Goal: Task Accomplishment & Management: Use online tool/utility

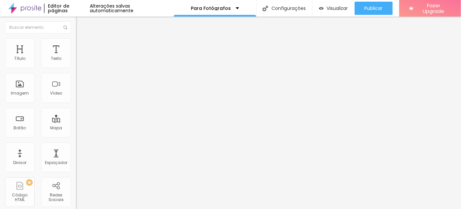
click at [76, 60] on span "Encaixotado" at bounding box center [89, 58] width 26 height 6
click at [76, 70] on span "Completo" at bounding box center [86, 68] width 20 height 6
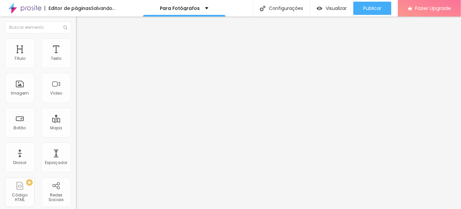
click at [82, 46] on span "Estilo" at bounding box center [87, 43] width 10 height 6
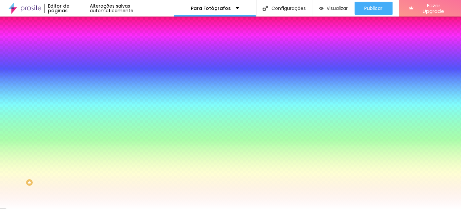
click at [76, 69] on span "Nenhum" at bounding box center [84, 66] width 17 height 6
click at [82, 47] on span "Avançado" at bounding box center [93, 50] width 22 height 6
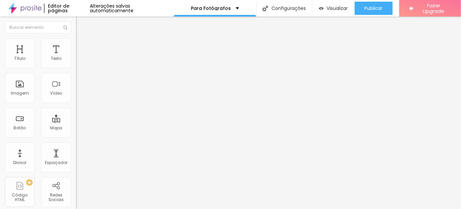
type input "15"
type input "10"
type input "5"
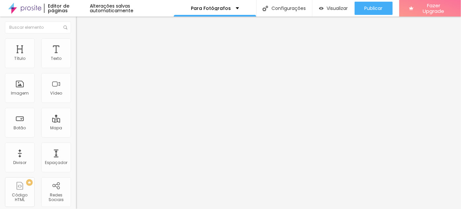
type input "5"
type input "0"
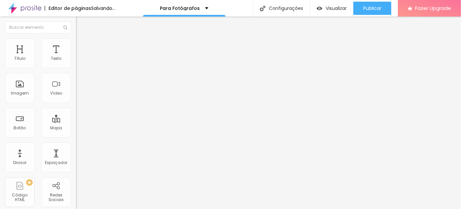
drag, startPoint x: 34, startPoint y: 65, endPoint x: 0, endPoint y: 65, distance: 33.7
type input "0"
click at [76, 128] on input "range" at bounding box center [97, 130] width 43 height 5
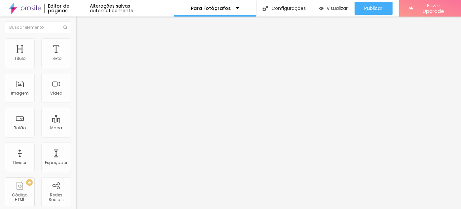
type input "2"
type input "0"
drag, startPoint x: 15, startPoint y: 79, endPoint x: 0, endPoint y: 76, distance: 15.4
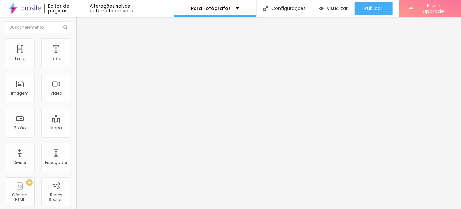
type input "0"
click at [81, 59] on icon "button" at bounding box center [81, 57] width 1 height 1
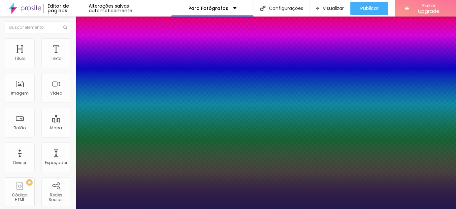
type input "1"
select select "ChangaOne-Italic"
type input "1"
click at [226, 208] on div at bounding box center [228, 209] width 456 height 0
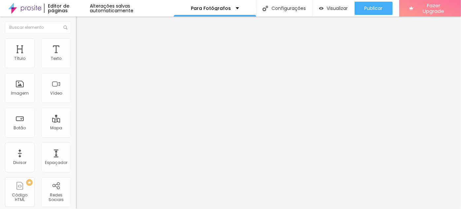
click at [76, 98] on button "button" at bounding box center [80, 94] width 9 height 7
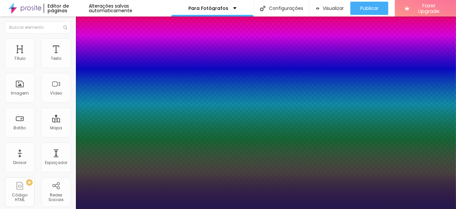
type input "1"
click at [233, 208] on div at bounding box center [228, 209] width 456 height 0
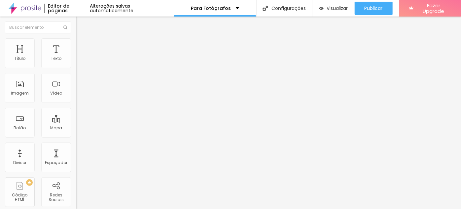
click at [76, 67] on div "Tipografia Voltar ao padrão Sombra DESATIVADO Voltar ao padrão" at bounding box center [114, 65] width 76 height 41
click at [76, 63] on button "button" at bounding box center [80, 59] width 9 height 7
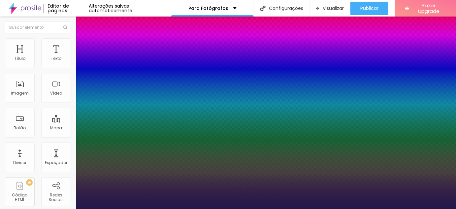
type input "1"
select select "LibreBaskerville"
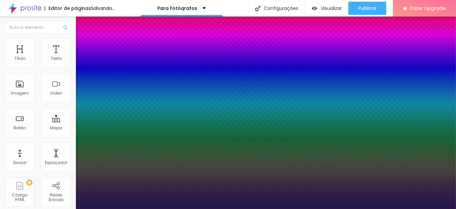
type input "1"
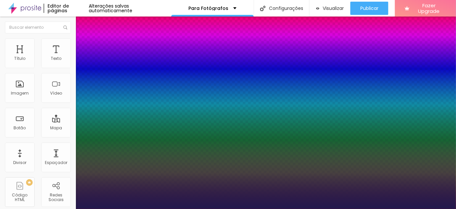
click at [224, 208] on div at bounding box center [228, 209] width 456 height 0
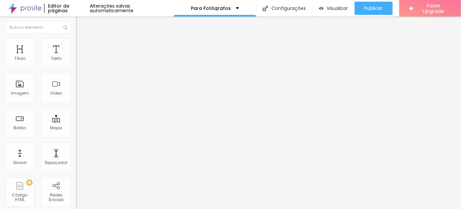
click at [79, 96] on icon "button" at bounding box center [81, 94] width 4 height 4
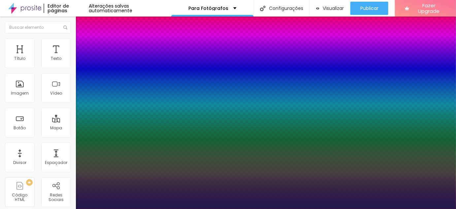
type input "1"
click at [249, 208] on div at bounding box center [228, 209] width 456 height 0
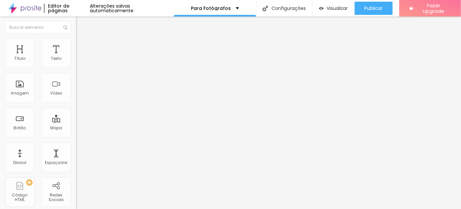
click at [76, 63] on button "button" at bounding box center [80, 59] width 9 height 7
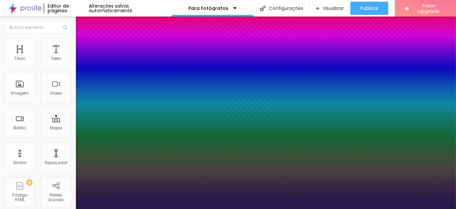
type input "1"
type input "8"
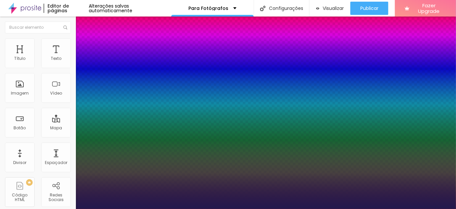
type input "1"
type input "8"
type input "1"
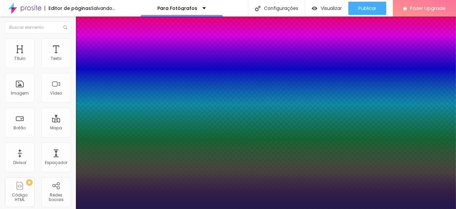
type input "15"
type input "1"
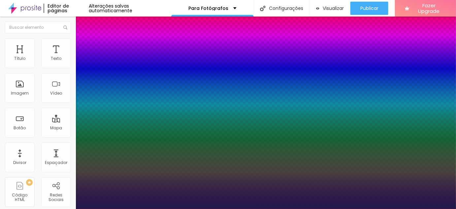
type input "15"
click at [255, 208] on div at bounding box center [228, 209] width 456 height 0
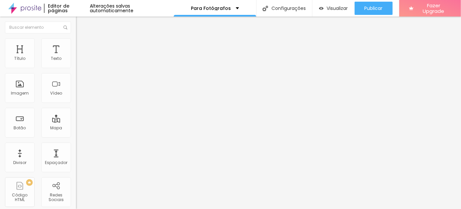
click at [82, 45] on span "Estilo" at bounding box center [87, 43] width 10 height 6
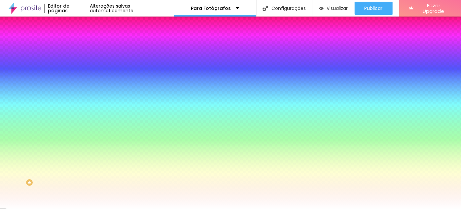
click at [76, 90] on div at bounding box center [114, 90] width 76 height 0
click at [76, 96] on input "#FFFFFF" at bounding box center [115, 93] width 79 height 7
paste input "900A0A"
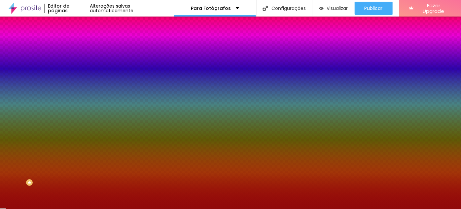
type input "#900A0A"
click at [76, 100] on div "Efeitos de fundo" at bounding box center [114, 98] width 76 height 4
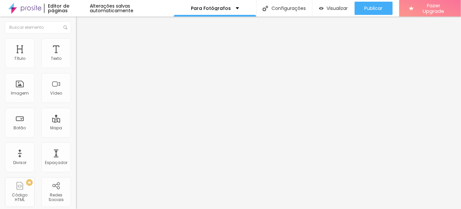
click at [82, 45] on span "Estilo" at bounding box center [87, 43] width 10 height 6
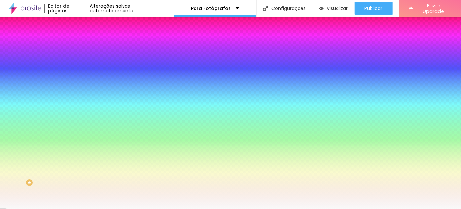
click at [76, 67] on input "#F9F9F9" at bounding box center [115, 66] width 79 height 7
paste input "900A0A"
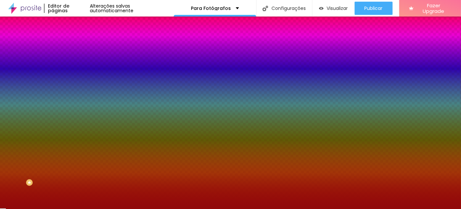
type input "#900A0A"
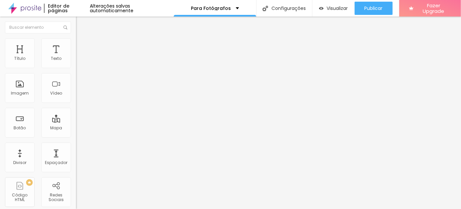
click at [76, 43] on li "Estilo" at bounding box center [114, 41] width 76 height 7
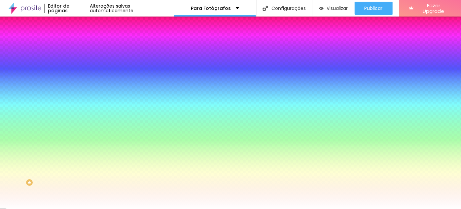
click at [76, 67] on input "#FFFFFF" at bounding box center [115, 66] width 79 height 7
paste input "900A0A"
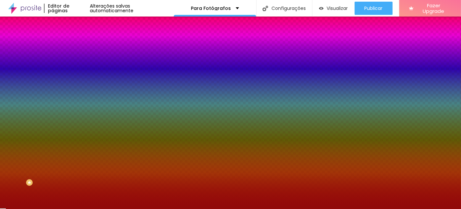
type input "#900A0A"
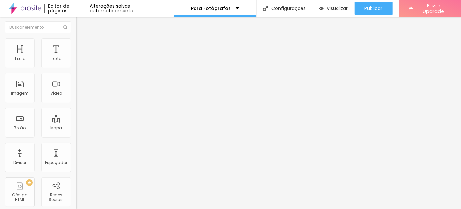
click at [76, 42] on img at bounding box center [79, 41] width 6 height 6
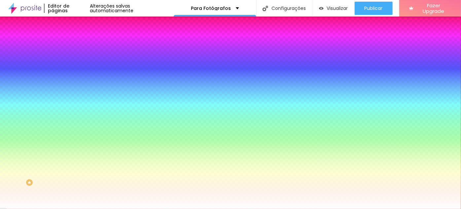
click at [76, 96] on input "#FFFFFF" at bounding box center [115, 93] width 79 height 7
paste input "900A0A"
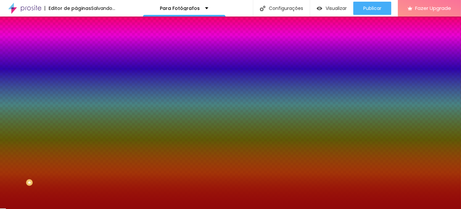
type input "#900A0A"
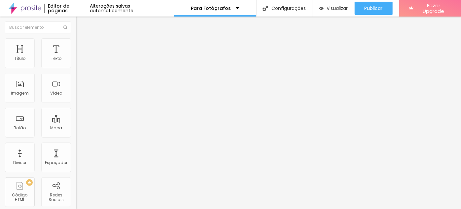
click at [76, 98] on button "button" at bounding box center [80, 94] width 9 height 7
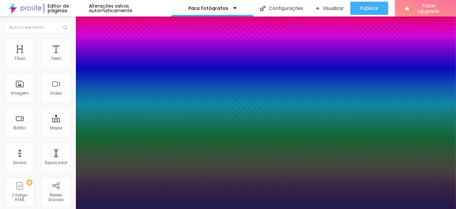
type input "1"
click at [274, 208] on div at bounding box center [228, 209] width 456 height 0
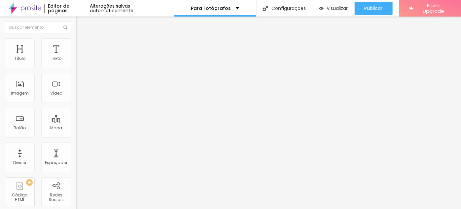
click at [82, 45] on span "Estilo" at bounding box center [87, 43] width 10 height 6
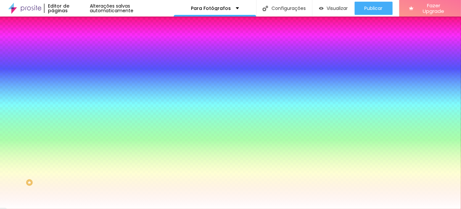
click at [76, 66] on input "#FFFFFF" at bounding box center [115, 66] width 79 height 7
paste input "8F5F2"
type input "#F8F5F2"
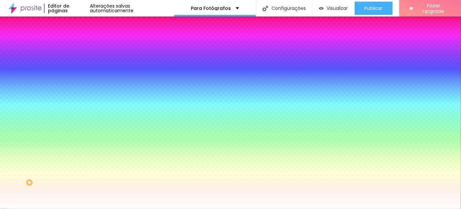
click at [76, 75] on div "Tipografia Voltar ao padrão" at bounding box center [114, 79] width 76 height 18
click at [79, 83] on icon "button" at bounding box center [80, 84] width 3 height 3
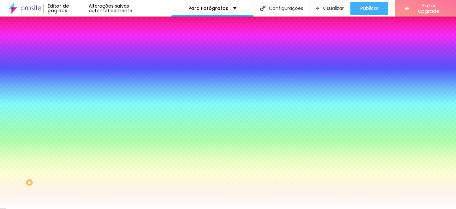
select select "LibreBaskerville"
click at [70, 208] on div at bounding box center [228, 209] width 456 height 0
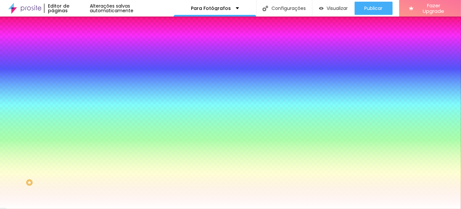
scroll to position [8, 0]
click at [76, 121] on div "Ao passar o mouse Editar estilo do campo" at bounding box center [114, 163] width 76 height 85
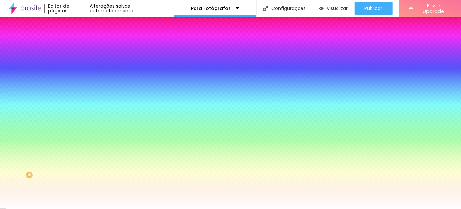
paste input "8F5F2"
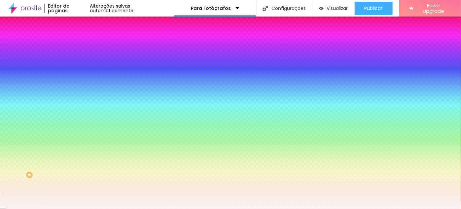
type input "#F8F5F2"
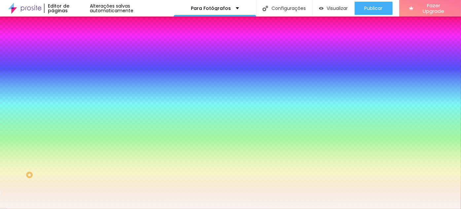
paste input "900A0A"
type input "#900A0A"
click at [76, 119] on div "Cor de fundo Voltar ao padrão #F8F5F2 Tipografia Voltar ao padrão Borda Voltar …" at bounding box center [114, 152] width 76 height 216
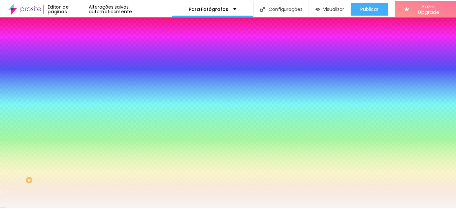
scroll to position [0, 0]
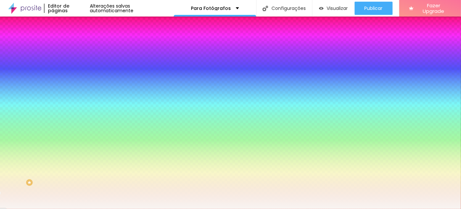
click at [76, 45] on img at bounding box center [79, 48] width 6 height 6
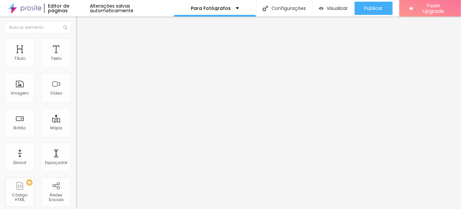
click at [76, 44] on li "Estilo" at bounding box center [114, 41] width 76 height 7
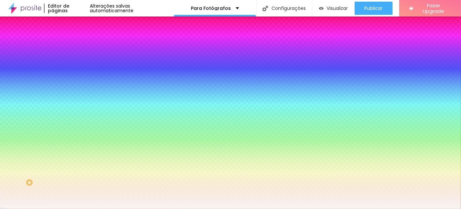
click at [79, 83] on icon "button" at bounding box center [80, 84] width 3 height 3
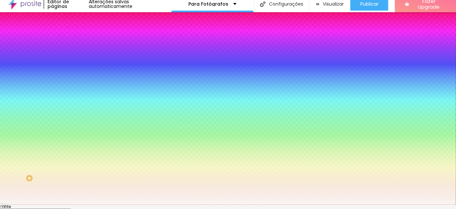
scroll to position [6, 0]
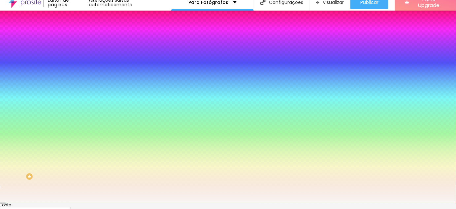
paste input "900A0A"
type input "#900A0A"
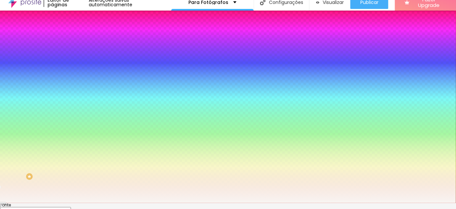
click at [67, 203] on div at bounding box center [228, 203] width 456 height 0
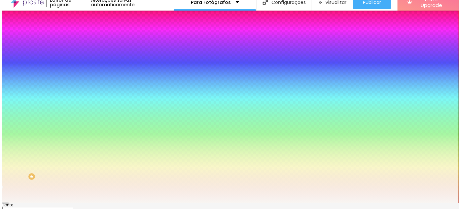
scroll to position [0, 0]
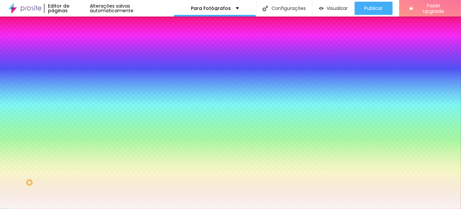
click at [79, 101] on icon "button" at bounding box center [80, 102] width 3 height 3
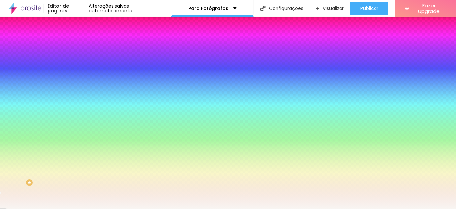
click at [69, 208] on div at bounding box center [228, 209] width 456 height 0
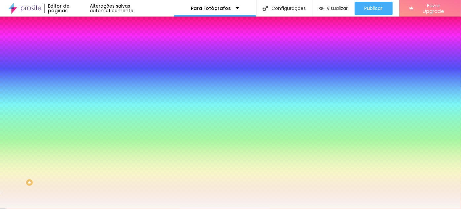
click at [79, 97] on icon "button" at bounding box center [81, 95] width 5 height 5
click at [79, 126] on icon "button" at bounding box center [79, 126] width 1 height 1
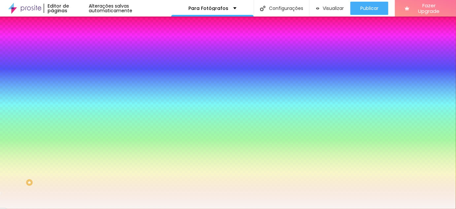
click at [114, 208] on div at bounding box center [228, 213] width 456 height 0
click at [68, 208] on div at bounding box center [228, 209] width 456 height 0
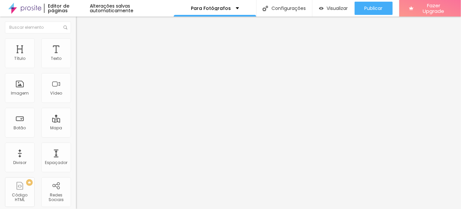
drag, startPoint x: 55, startPoint y: 72, endPoint x: 43, endPoint y: 71, distance: 11.6
click at [76, 62] on input "CLIQUE AQUI E CONHEÇA OS MODELOS 2025" at bounding box center [115, 58] width 79 height 7
drag, startPoint x: 40, startPoint y: 71, endPoint x: 72, endPoint y: 71, distance: 32.4
click at [76, 71] on div "Texto CLIQUE AQUI E CONHEÇA OS MODELOS 2025 Alinhamento Tamanho Normal Pequeno …" at bounding box center [114, 102] width 76 height 100
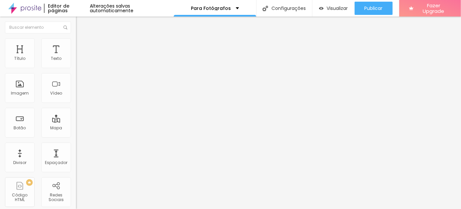
click at [76, 62] on input "CLIQUE AQUI E CONHEÇA OS MODELOS 2025" at bounding box center [115, 58] width 79 height 7
type input "CLIQUE AQUI E CONHEÇA OS MODELOS"
click at [76, 77] on div "Texto CLIQUE AQUI E CONHEÇA OS MODELOS Alinhamento Tamanho Normal Pequeno Norma…" at bounding box center [114, 102] width 76 height 100
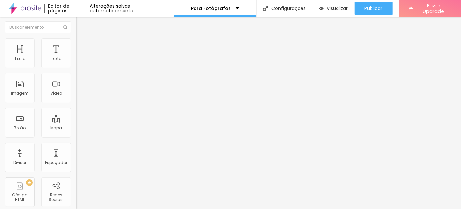
scroll to position [0, 0]
click at [76, 44] on li "Estilo" at bounding box center [114, 41] width 76 height 7
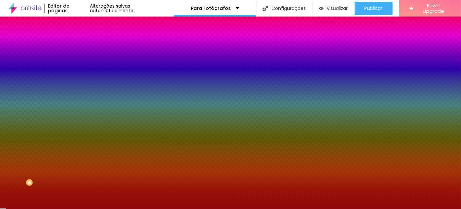
click at [76, 45] on li "Avançado" at bounding box center [114, 48] width 76 height 7
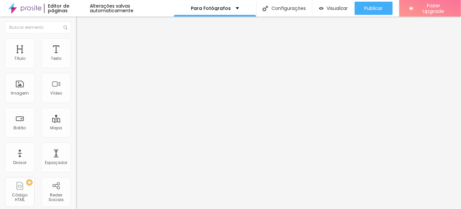
type input "15"
drag, startPoint x: 40, startPoint y: 66, endPoint x: 31, endPoint y: 65, distance: 9.6
click at [76, 128] on input "range" at bounding box center [97, 130] width 43 height 5
type input "10"
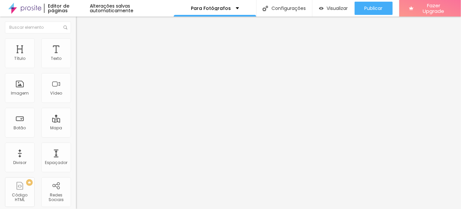
type input "10"
type input "5"
type input "0"
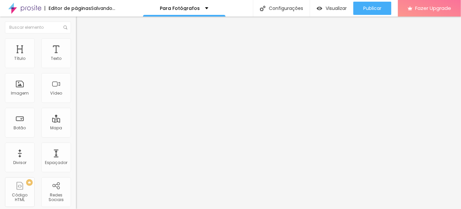
type input "5"
type input "15"
type input "20"
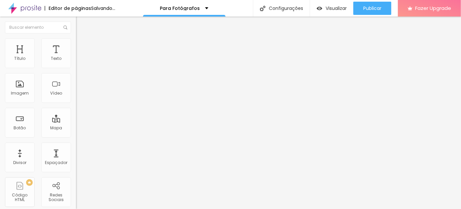
type input "20"
type input "25"
type input "30"
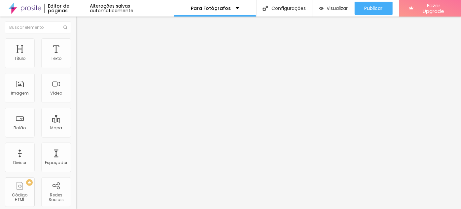
type input "25"
type input "20"
type input "15"
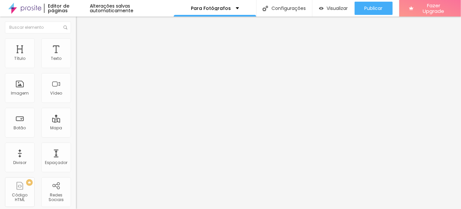
type input "15"
click at [76, 128] on input "range" at bounding box center [97, 130] width 43 height 5
type input "0"
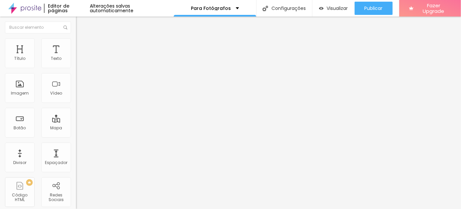
click at [328, 6] on span "Visualizar" at bounding box center [337, 8] width 21 height 5
click at [76, 57] on span "Adicionar imagem" at bounding box center [97, 54] width 43 height 6
click at [137, 208] on div "Subindo 10/10 arquivos" at bounding box center [230, 211] width 461 height 4
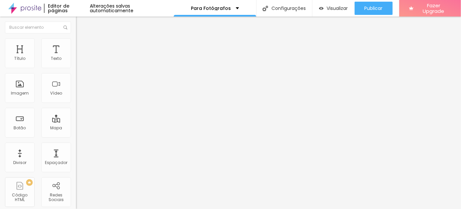
click at [76, 103] on span "Original" at bounding box center [84, 101] width 16 height 6
click at [76, 111] on span "Padrão" at bounding box center [83, 109] width 15 height 6
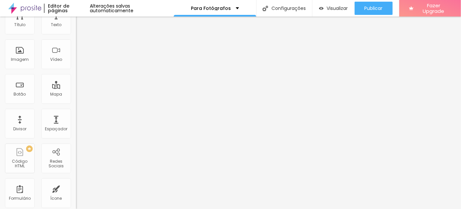
scroll to position [34, 0]
click at [76, 87] on span "Original" at bounding box center [84, 85] width 16 height 6
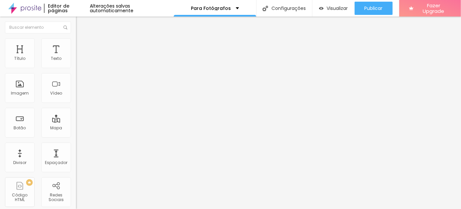
click at [76, 84] on img at bounding box center [78, 81] width 5 height 5
click at [76, 57] on span "Trocar imagem" at bounding box center [94, 54] width 36 height 6
drag, startPoint x: 18, startPoint y: 44, endPoint x: 35, endPoint y: 43, distance: 16.2
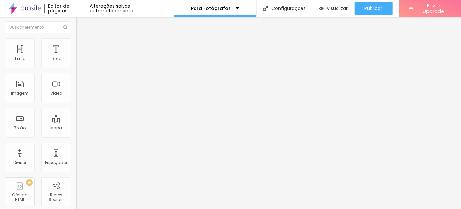
click at [76, 44] on ul "Conteúdo Estilo Avançado" at bounding box center [114, 42] width 76 height 20
click at [76, 42] on img at bounding box center [79, 41] width 6 height 6
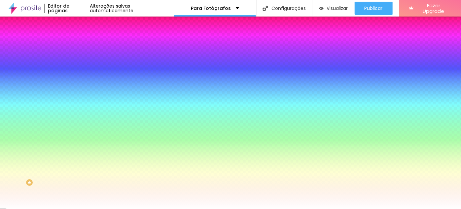
click at [76, 96] on input "#FFFFFF" at bounding box center [115, 93] width 79 height 7
paste input "900A0A"
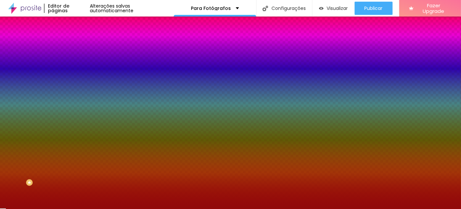
type input "#900A0A"
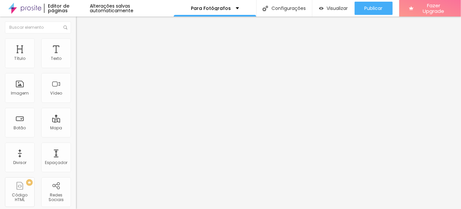
click at [76, 44] on li "Estilo" at bounding box center [114, 41] width 76 height 7
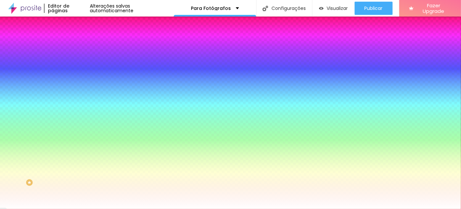
click at [76, 96] on input "#FFFFFF" at bounding box center [115, 93] width 79 height 7
paste input "8F5F2"
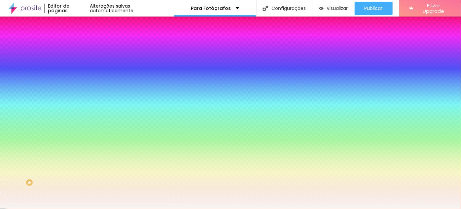
type input "#F8F5F2"
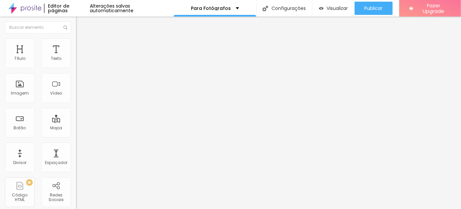
click at [76, 57] on span "Adicionar imagem" at bounding box center [97, 54] width 43 height 6
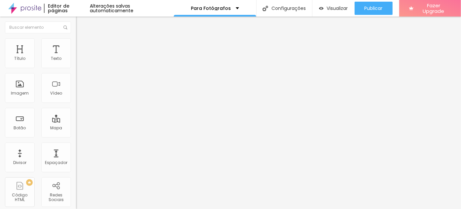
click at [76, 57] on span "Adicionar imagem" at bounding box center [97, 54] width 43 height 6
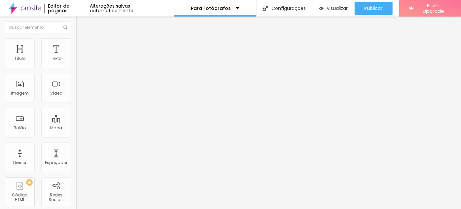
click at [76, 57] on span "Adicionar imagem" at bounding box center [97, 54] width 43 height 6
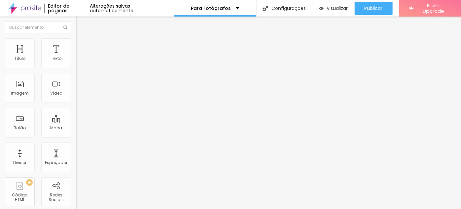
click at [76, 57] on span "Adicionar imagem" at bounding box center [97, 54] width 43 height 6
click at [76, 56] on div "Adicionar imagem" at bounding box center [114, 54] width 76 height 5
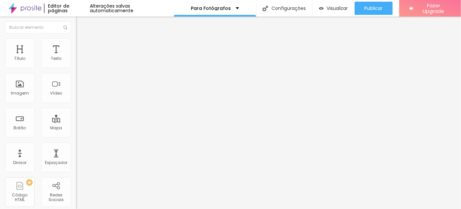
click at [76, 57] on span "Adicionar imagem" at bounding box center [97, 54] width 43 height 6
click at [76, 57] on span "Trocar imagem" at bounding box center [94, 54] width 36 height 6
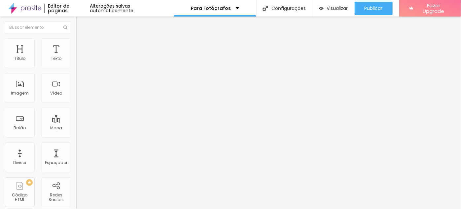
click at [76, 57] on span "Trocar imagem" at bounding box center [94, 54] width 36 height 6
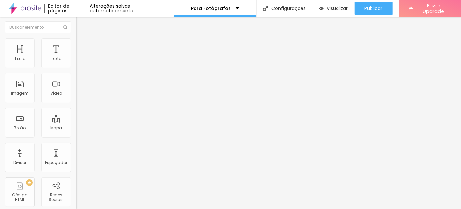
click at [76, 57] on span "Trocar imagem" at bounding box center [94, 54] width 36 height 6
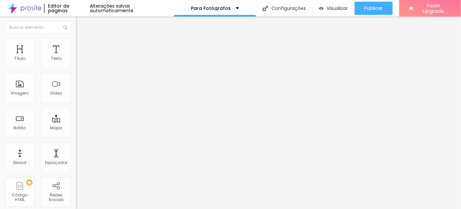
click at [76, 57] on span "Trocar imagem" at bounding box center [94, 54] width 36 height 6
click at [76, 65] on img at bounding box center [78, 63] width 5 height 5
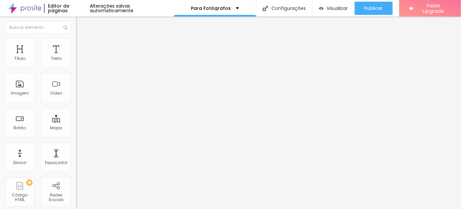
click at [76, 65] on img at bounding box center [78, 63] width 5 height 5
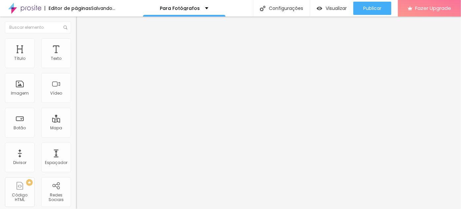
click at [76, 64] on div at bounding box center [114, 63] width 76 height 16
click at [76, 64] on img at bounding box center [78, 63] width 5 height 5
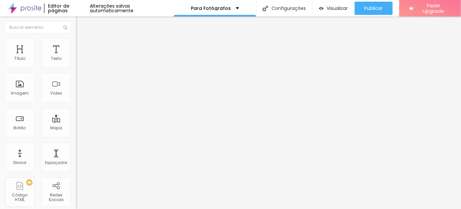
click at [82, 45] on span "Estilo" at bounding box center [87, 43] width 10 height 6
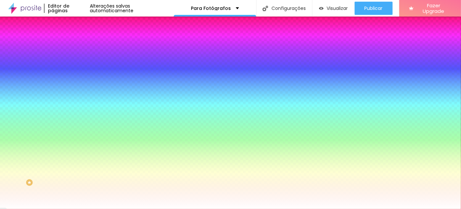
click at [76, 45] on li "Avançado" at bounding box center [114, 48] width 76 height 7
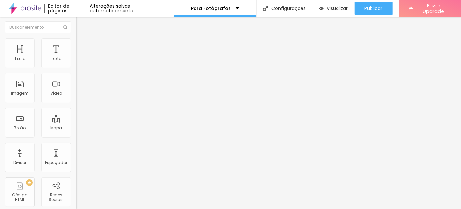
click at [76, 65] on img at bounding box center [78, 63] width 5 height 5
click at [76, 103] on span "Original" at bounding box center [84, 101] width 16 height 6
click at [76, 111] on span "Padrão" at bounding box center [83, 109] width 15 height 6
click at [76, 122] on span "Original" at bounding box center [84, 119] width 16 height 6
click at [76, 42] on img at bounding box center [79, 41] width 6 height 6
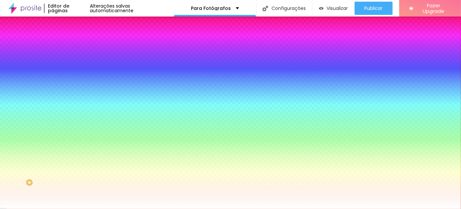
click at [76, 63] on div at bounding box center [114, 63] width 76 height 0
click at [76, 69] on input "#FFFFFF" at bounding box center [115, 66] width 79 height 7
paste input "900A0A"
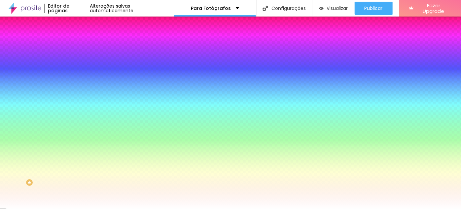
type input "#900A0A"
click at [76, 62] on div "Cor de fundo Voltar ao padrão #900A0A Tipografia Voltar ao padrão Borda Voltar …" at bounding box center [114, 160] width 76 height 216
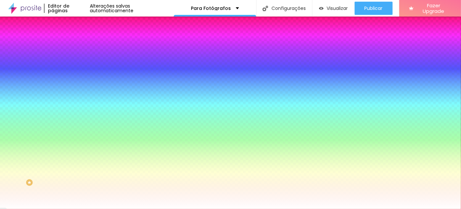
paste input "900A0A"
type input "#900A0A"
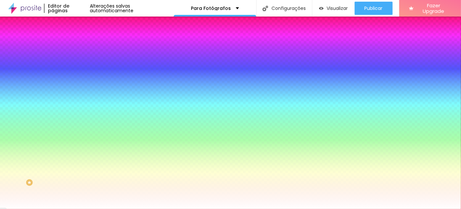
paste input "8F5F2"
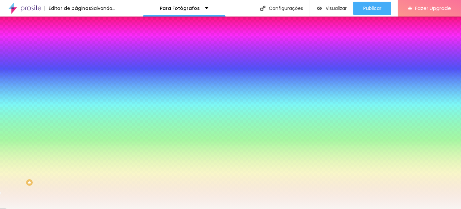
type input "#F8F5F2"
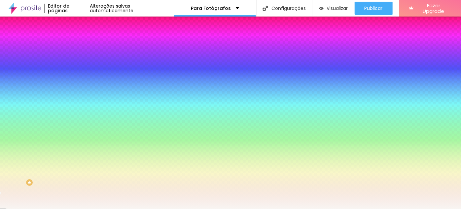
click at [76, 65] on input "#900A0A" at bounding box center [115, 66] width 79 height 7
paste input "F8F5F2"
type input "#F8F5F2"
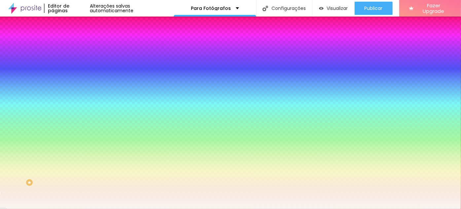
click at [79, 82] on icon "button" at bounding box center [81, 84] width 4 height 4
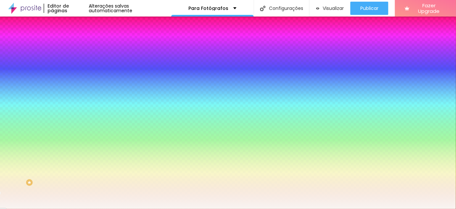
click at [46, 208] on div at bounding box center [228, 209] width 456 height 0
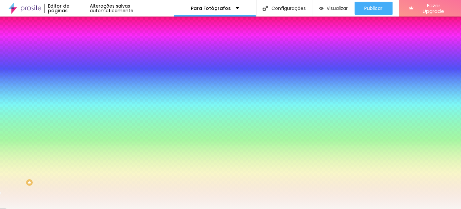
click at [82, 39] on span "Conteúdo" at bounding box center [92, 36] width 20 height 6
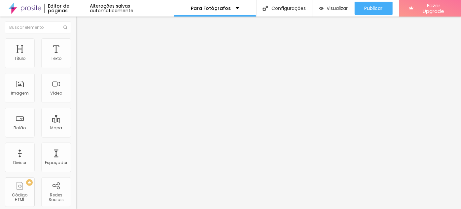
drag, startPoint x: 36, startPoint y: 44, endPoint x: 62, endPoint y: 42, distance: 26.2
click at [76, 44] on li "Estilo" at bounding box center [114, 41] width 76 height 7
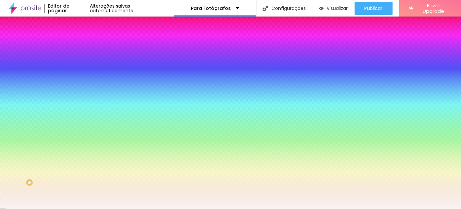
click at [76, 45] on li "Avançado" at bounding box center [114, 48] width 76 height 7
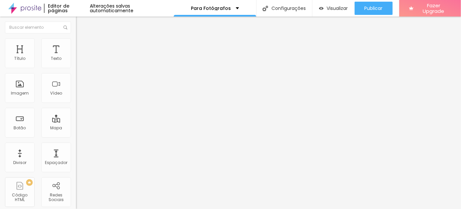
click at [76, 42] on img at bounding box center [79, 41] width 6 height 6
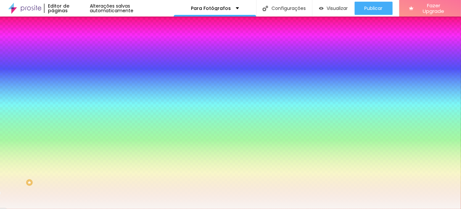
click at [79, 82] on icon "button" at bounding box center [81, 84] width 4 height 4
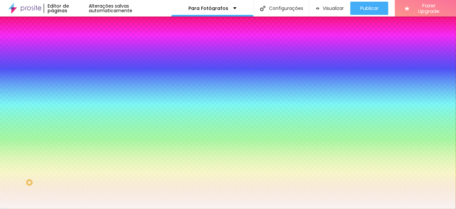
paste input "900A0A"
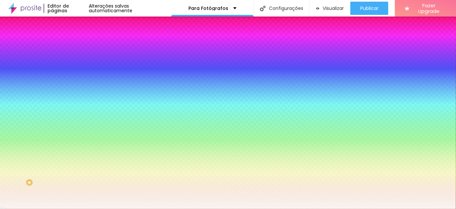
type input "#900A0A"
click at [31, 208] on div at bounding box center [228, 209] width 456 height 0
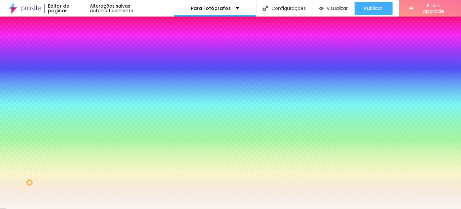
click at [76, 189] on div "Editar Botão Conteúdo Estilo Avançado Cor de fundo Voltar ao padrão #F8F5F2 Tip…" at bounding box center [114, 113] width 76 height 192
click at [76, 38] on li "Conteúdo" at bounding box center [114, 35] width 76 height 7
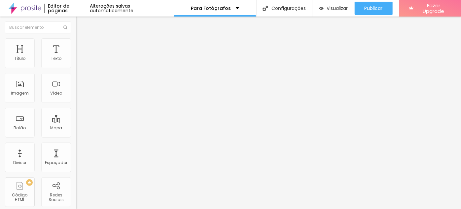
click at [76, 62] on input "EU QUERO VER OS DESIGNS DE [DATE]" at bounding box center [115, 58] width 79 height 7
drag, startPoint x: 57, startPoint y: 72, endPoint x: 64, endPoint y: 72, distance: 6.9
click at [76, 62] on input "EU QUERO VER OS DESIGNS DE [DATE]" at bounding box center [115, 58] width 79 height 7
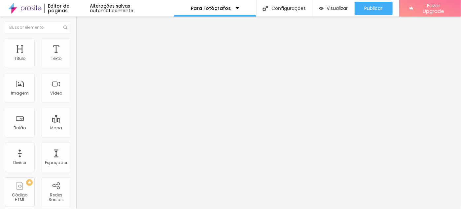
scroll to position [0, 11]
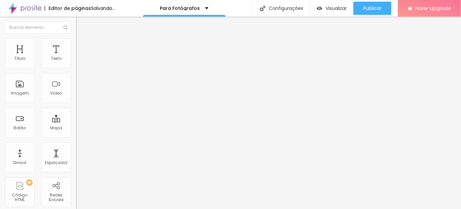
type input "EU QUERO VER OS DESIGNS DE [DATE]"
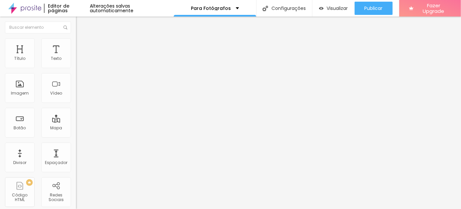
scroll to position [0, 0]
click at [76, 98] on button "button" at bounding box center [80, 94] width 9 height 7
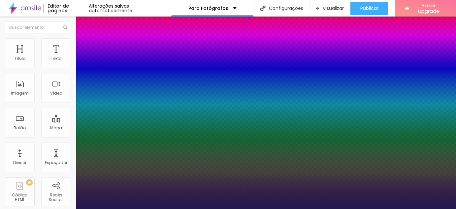
type input "1"
click at [220, 208] on div at bounding box center [228, 209] width 456 height 0
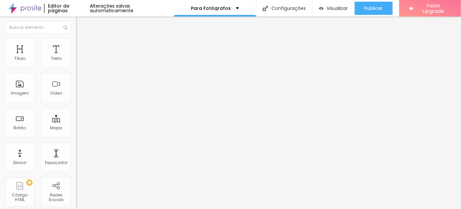
click at [76, 42] on img at bounding box center [79, 41] width 6 height 6
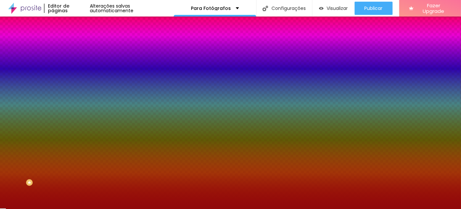
click at [76, 45] on li "Avançado" at bounding box center [114, 48] width 76 height 7
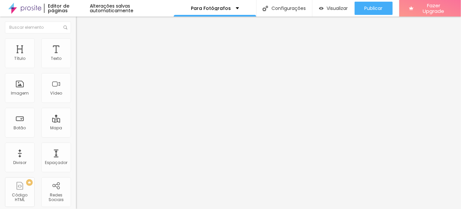
type input "0"
drag, startPoint x: 12, startPoint y: 77, endPoint x: 3, endPoint y: 77, distance: 9.2
type input "0"
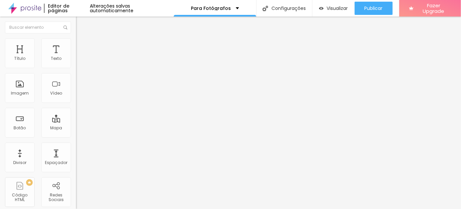
type input "15"
type input "10"
type input "15"
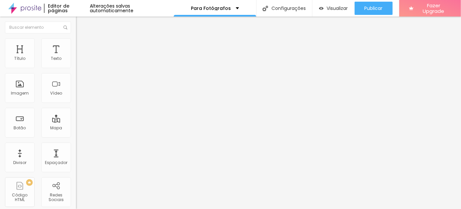
type input "15"
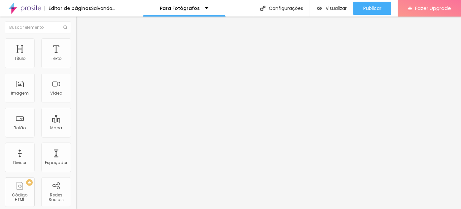
type input "20"
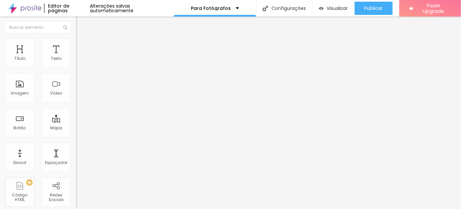
click at [76, 128] on input "range" at bounding box center [97, 130] width 43 height 5
click at [76, 44] on li "Estilo" at bounding box center [114, 41] width 76 height 7
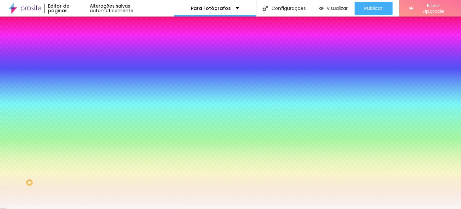
click at [82, 47] on span "Avançado" at bounding box center [93, 50] width 22 height 6
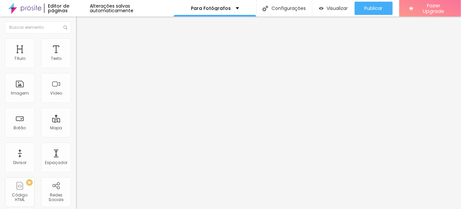
click at [82, 45] on span "Estilo" at bounding box center [87, 43] width 10 height 6
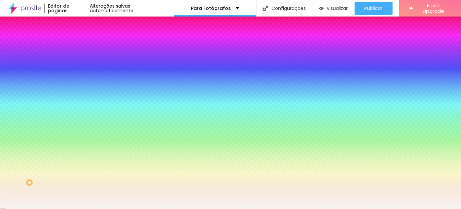
click at [79, 123] on icon "button" at bounding box center [81, 125] width 4 height 4
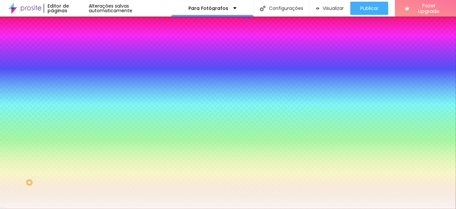
click at [119, 208] on div at bounding box center [228, 213] width 456 height 0
click at [37, 208] on div at bounding box center [228, 209] width 456 height 0
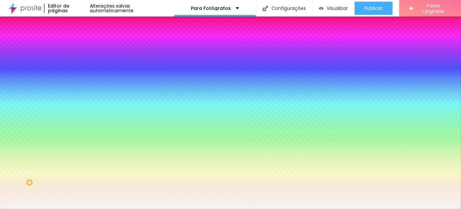
click at [76, 185] on div "Cor de fundo Voltar ao padrão #F8F5F2 Tipografia Voltar ao padrão Borda Voltar …" at bounding box center [114, 160] width 76 height 216
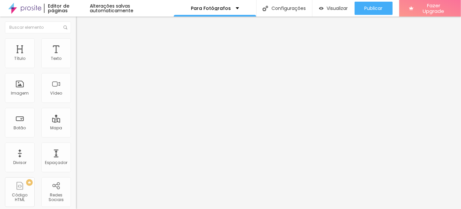
click at [76, 60] on span "Encaixotado" at bounding box center [89, 58] width 26 height 6
click at [76, 70] on span "Completo" at bounding box center [86, 68] width 20 height 6
click at [76, 42] on img at bounding box center [79, 41] width 6 height 6
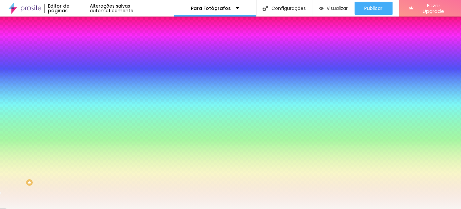
click at [79, 117] on icon "button" at bounding box center [81, 115] width 4 height 4
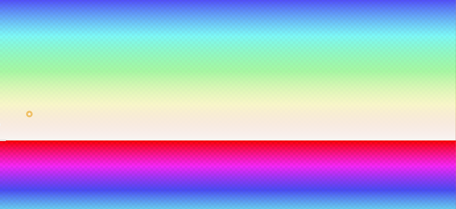
scroll to position [69, 0]
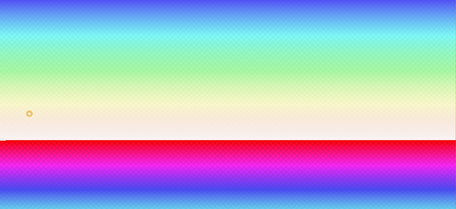
click at [139, 144] on div at bounding box center [228, 144] width 456 height 0
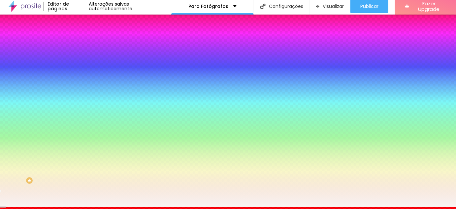
scroll to position [0, 0]
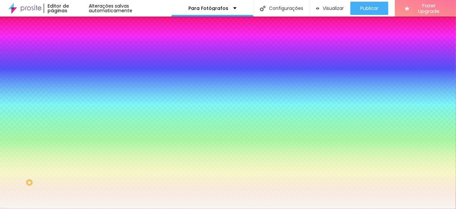
radio input "false"
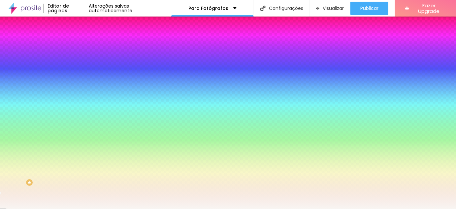
radio input "false"
radio input "true"
radio input "false"
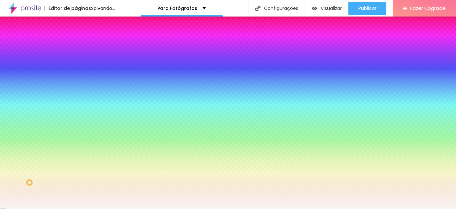
click at [142, 208] on div at bounding box center [228, 213] width 456 height 0
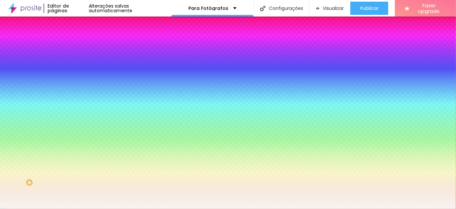
click at [35, 208] on div at bounding box center [228, 209] width 456 height 0
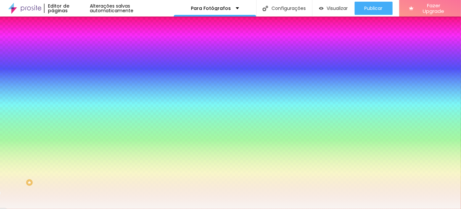
click at [79, 135] on icon "button" at bounding box center [81, 133] width 4 height 4
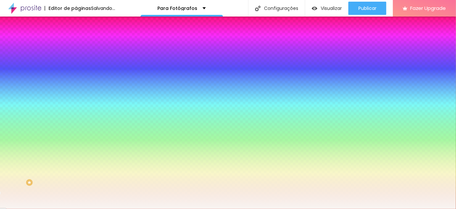
click at [143, 208] on div at bounding box center [228, 213] width 456 height 0
radio input "false"
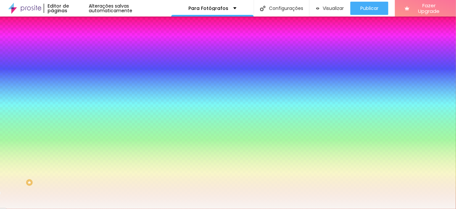
radio input "false"
radio input "true"
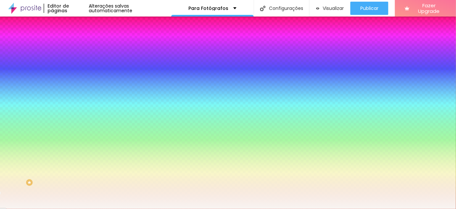
radio input "true"
radio input "false"
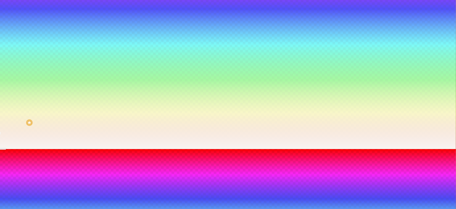
scroll to position [85, 0]
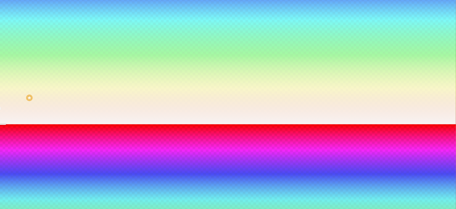
type input "90"
type input "85"
type input "80"
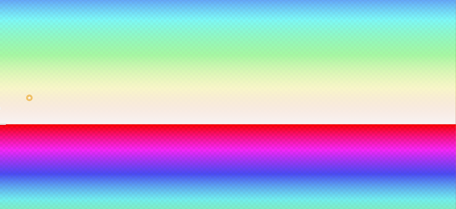
type input "80"
type input "75"
type input "70"
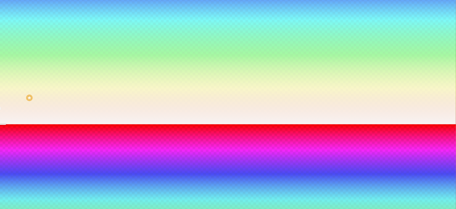
type input "65"
type input "60"
type input "55"
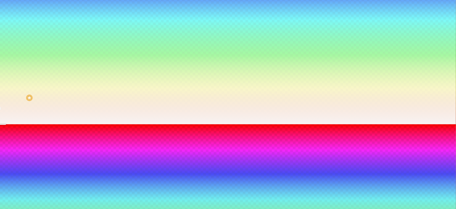
type input "55"
type input "50"
drag, startPoint x: 89, startPoint y: 167, endPoint x: 69, endPoint y: 167, distance: 19.5
type input "50"
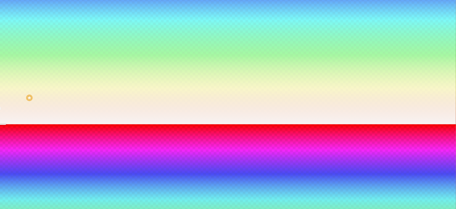
click at [139, 128] on div at bounding box center [228, 128] width 456 height 0
click at [36, 124] on div at bounding box center [228, 124] width 456 height 0
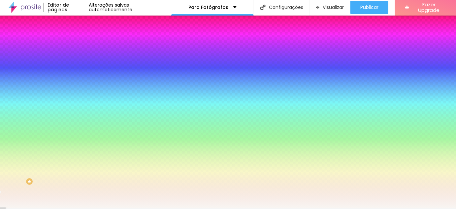
scroll to position [0, 0]
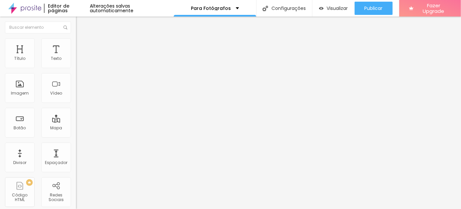
click at [76, 39] on img at bounding box center [79, 41] width 6 height 6
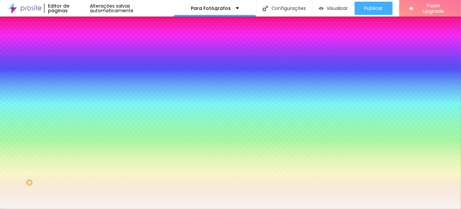
click at [79, 134] on icon "button" at bounding box center [80, 133] width 3 height 3
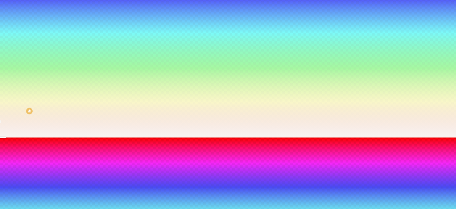
scroll to position [85, 0]
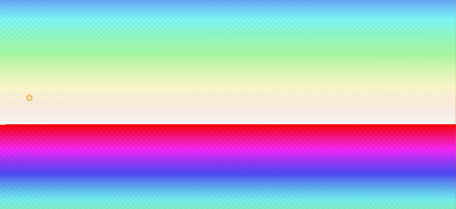
click at [143, 128] on div at bounding box center [228, 128] width 456 height 0
radio input "false"
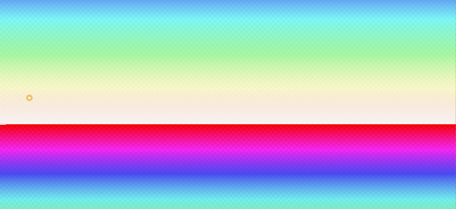
radio input "false"
radio input "true"
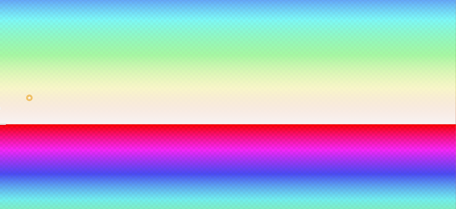
radio input "false"
click at [138, 128] on div at bounding box center [228, 128] width 456 height 0
click at [37, 124] on div at bounding box center [228, 124] width 456 height 0
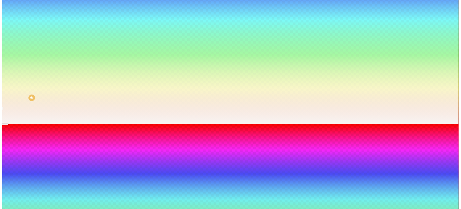
scroll to position [0, 0]
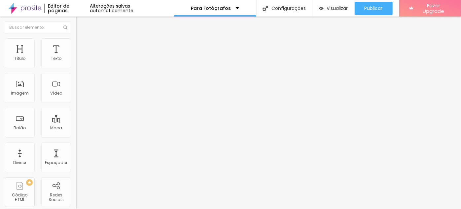
click at [82, 47] on span "Avançado" at bounding box center [93, 50] width 22 height 6
click at [82, 46] on span "Estilo" at bounding box center [87, 43] width 10 height 6
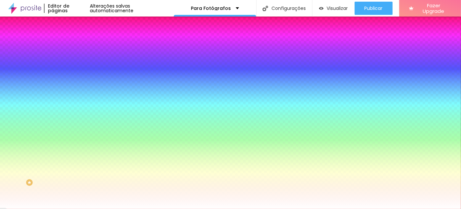
click at [76, 45] on img at bounding box center [79, 48] width 6 height 6
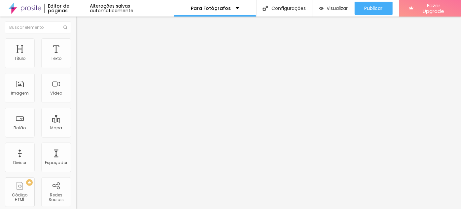
type input "15"
type input "10"
type input "5"
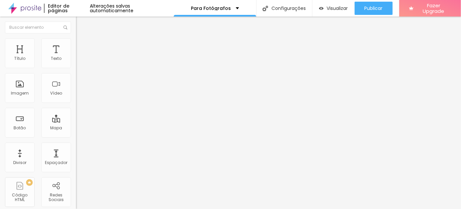
type input "5"
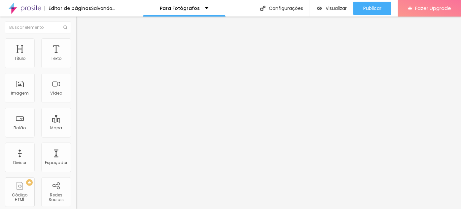
type input "0"
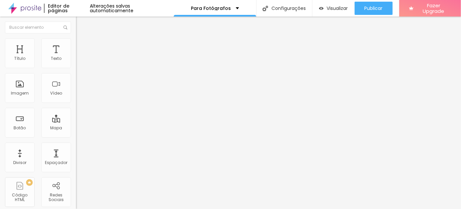
type input "5"
type input "10"
type input "15"
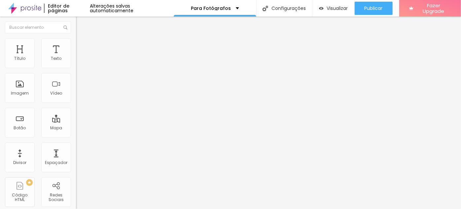
type input "15"
type input "20"
type input "25"
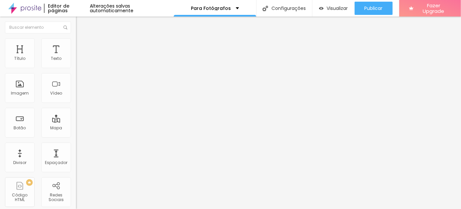
type input "30"
type input "35"
type input "40"
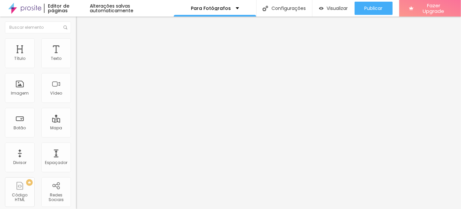
type input "40"
type input "45"
type input "50"
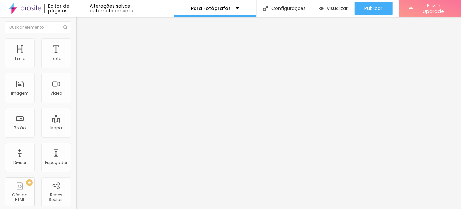
drag, startPoint x: 26, startPoint y: 64, endPoint x: 50, endPoint y: 64, distance: 23.5
type input "50"
click at [76, 128] on input "range" at bounding box center [97, 130] width 43 height 5
click at [76, 45] on img at bounding box center [79, 48] width 6 height 6
click at [76, 134] on input "20" at bounding box center [88, 137] width 25 height 7
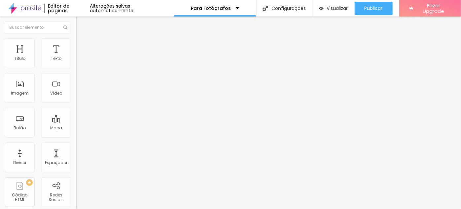
click at [76, 134] on input "20" at bounding box center [88, 137] width 25 height 7
type input "50"
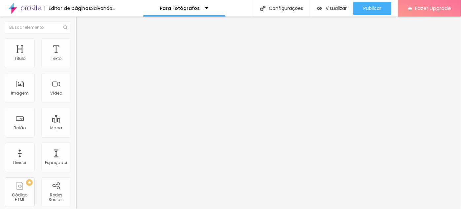
type input "50"
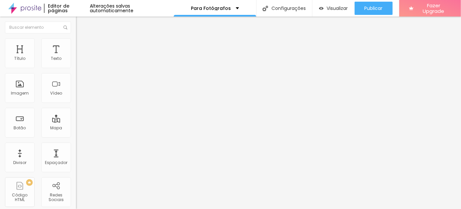
click at [82, 47] on span "Avançado" at bounding box center [93, 50] width 22 height 6
type input "25"
type input "50"
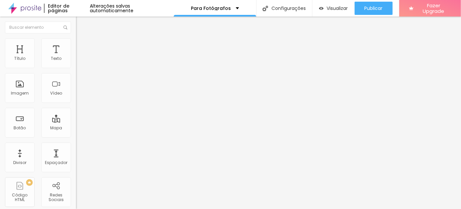
drag, startPoint x: 24, startPoint y: 64, endPoint x: 124, endPoint y: 70, distance: 99.3
type input "50"
click at [119, 128] on input "range" at bounding box center [97, 130] width 43 height 5
click at [82, 47] on span "Avançado" at bounding box center [93, 50] width 22 height 6
type input "25"
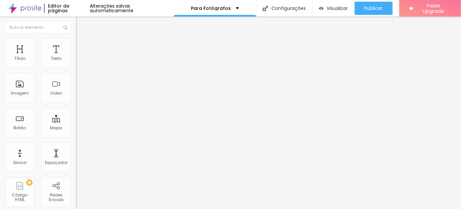
type input "25"
type input "40"
type input "50"
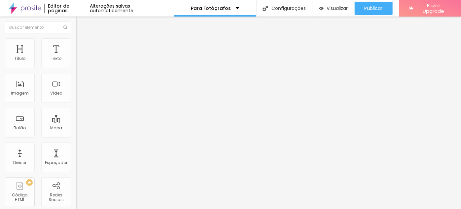
drag, startPoint x: 25, startPoint y: 65, endPoint x: 148, endPoint y: 65, distance: 122.2
type input "50"
click at [119, 128] on input "range" at bounding box center [97, 130] width 43 height 5
click at [76, 62] on input "EU QUERO VER OS DESIGNS DE [DATE]" at bounding box center [115, 58] width 79 height 7
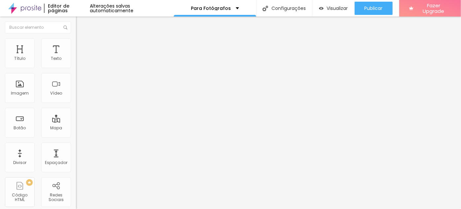
click at [76, 62] on input "EU QUERO VER OS DESIGNS DE [DATE]" at bounding box center [115, 58] width 79 height 7
type input "O"
type input "COMPRAR AGORA"
click at [76, 102] on span "Pequeno" at bounding box center [85, 101] width 18 height 6
click at [76, 114] on span "Normal" at bounding box center [83, 112] width 15 height 6
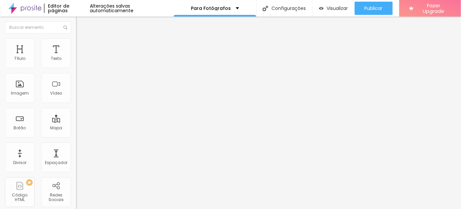
click at [76, 136] on input "[URL][DOMAIN_NAME][DATE]" at bounding box center [115, 132] width 79 height 7
drag, startPoint x: 39, startPoint y: 165, endPoint x: 69, endPoint y: 166, distance: 30.1
click at [76, 136] on input "[URL][DOMAIN_NAME][DATE]" at bounding box center [115, 132] width 79 height 7
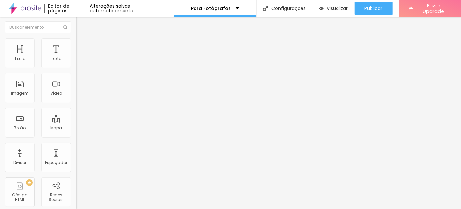
scroll to position [0, 0]
click at [76, 45] on li "Estilo" at bounding box center [114, 41] width 76 height 7
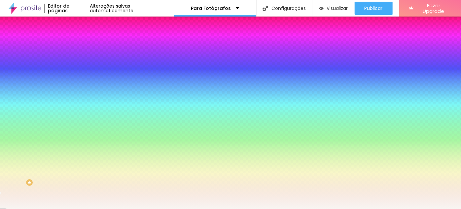
click at [76, 45] on li "Avançado" at bounding box center [114, 48] width 76 height 7
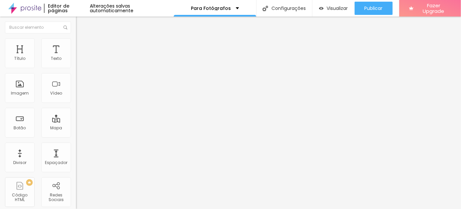
click at [76, 38] on img at bounding box center [79, 35] width 6 height 6
click at [76, 42] on img at bounding box center [79, 41] width 6 height 6
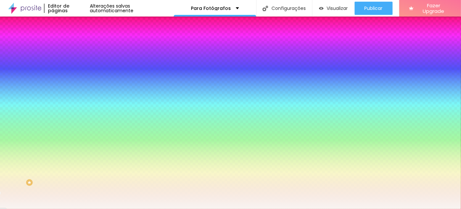
click at [79, 82] on icon "button" at bounding box center [81, 84] width 4 height 4
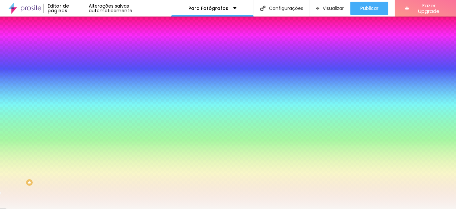
select select "LibreBaskerville"
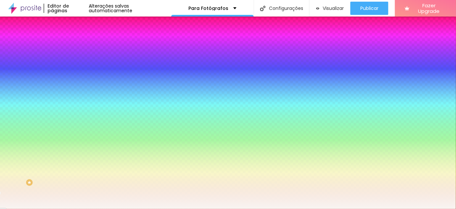
type input "8"
type input "1"
type input "15"
click at [214, 208] on div at bounding box center [228, 209] width 456 height 0
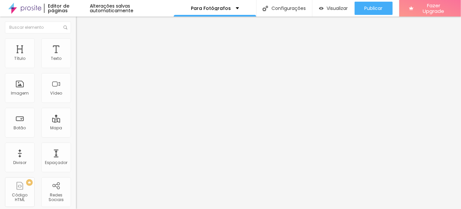
click at [82, 46] on span "Estilo" at bounding box center [87, 43] width 10 height 6
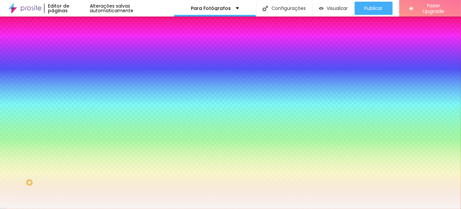
click at [76, 82] on button "button" at bounding box center [80, 84] width 9 height 7
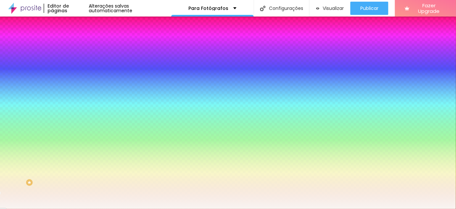
select select "LibreBaskerville"
click at [272, 208] on div at bounding box center [228, 209] width 456 height 0
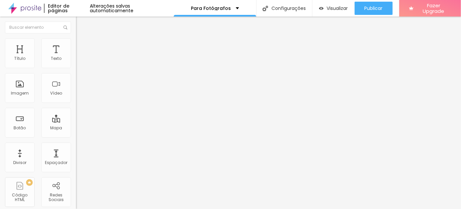
click at [82, 46] on span "Estilo" at bounding box center [87, 43] width 10 height 6
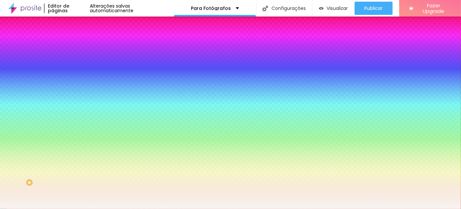
click at [76, 83] on button "button" at bounding box center [80, 84] width 9 height 7
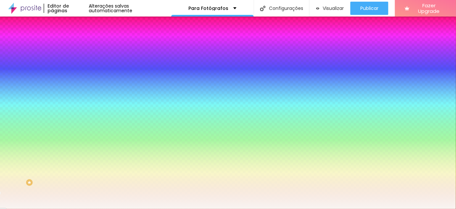
click at [64, 208] on div at bounding box center [228, 209] width 456 height 0
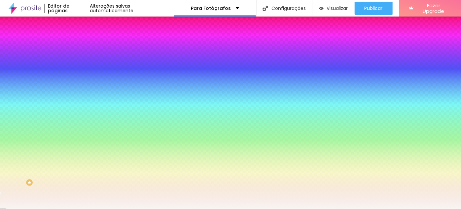
click at [82, 39] on span "Conteúdo" at bounding box center [92, 36] width 20 height 6
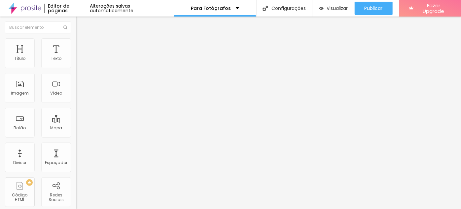
click at [76, 38] on img at bounding box center [79, 41] width 6 height 6
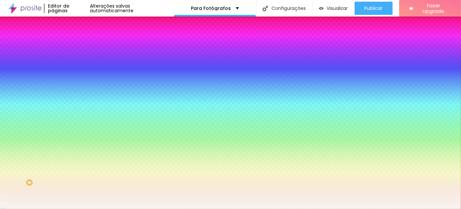
click at [76, 81] on button "button" at bounding box center [80, 84] width 9 height 7
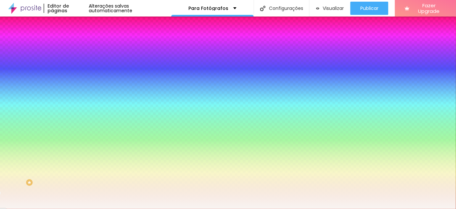
type input "8"
type input "1"
type input "15"
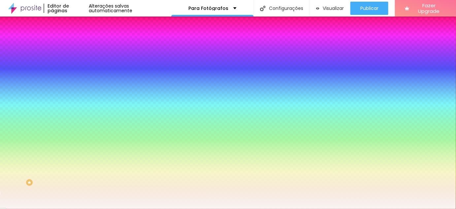
type input "15"
click at [336, 208] on div at bounding box center [228, 209] width 456 height 0
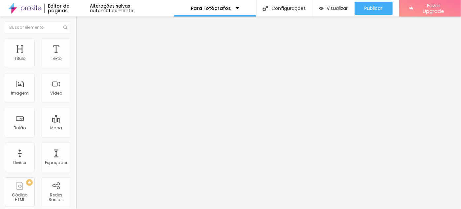
click at [76, 65] on img at bounding box center [78, 63] width 5 height 5
click at [76, 67] on img at bounding box center [78, 68] width 5 height 5
click at [76, 43] on li "Estilo" at bounding box center [114, 41] width 76 height 7
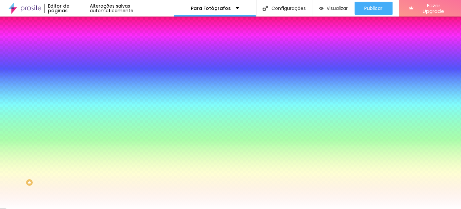
click at [76, 45] on li "Avançado" at bounding box center [114, 48] width 76 height 7
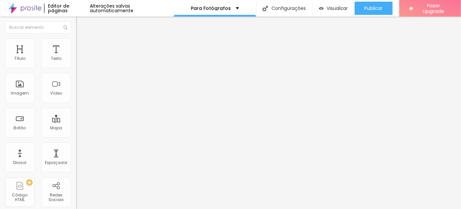
type input "15"
type input "5"
type input "0"
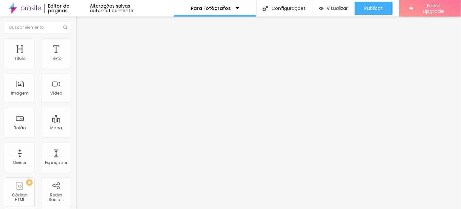
type input "0"
drag, startPoint x: 25, startPoint y: 65, endPoint x: 6, endPoint y: 65, distance: 19.2
type input "0"
click at [76, 128] on input "range" at bounding box center [97, 130] width 43 height 5
click at [76, 38] on img at bounding box center [79, 35] width 6 height 6
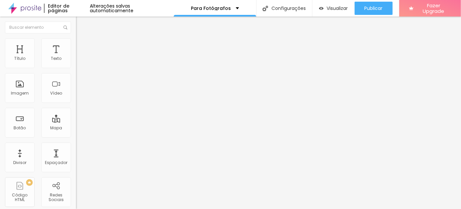
click at [76, 65] on img at bounding box center [78, 63] width 5 height 5
click at [82, 46] on span "Estilo" at bounding box center [87, 43] width 10 height 6
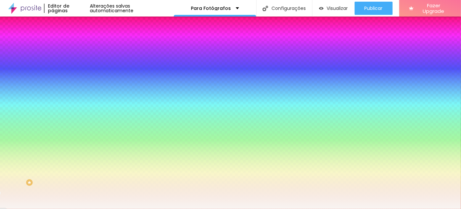
click at [76, 45] on img at bounding box center [79, 48] width 6 height 6
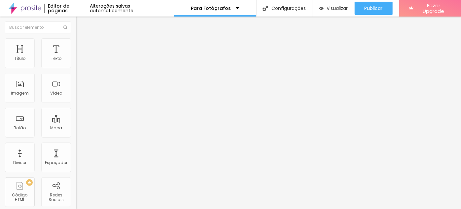
type input "0"
drag, startPoint x: 16, startPoint y: 79, endPoint x: 2, endPoint y: 78, distance: 13.6
type input "0"
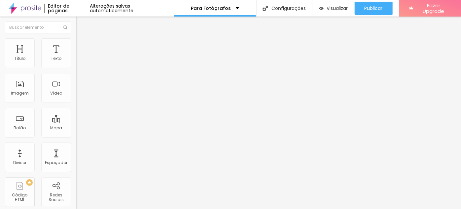
click at [76, 62] on span "Titulo 2" at bounding box center [86, 58] width 21 height 8
click at [76, 57] on span "Titulo 1" at bounding box center [86, 52] width 21 height 9
click at [76, 76] on span "Titulo 5" at bounding box center [83, 73] width 15 height 6
click at [76, 57] on span "Titulo 1" at bounding box center [86, 52] width 21 height 9
click at [76, 98] on button "button" at bounding box center [80, 94] width 9 height 7
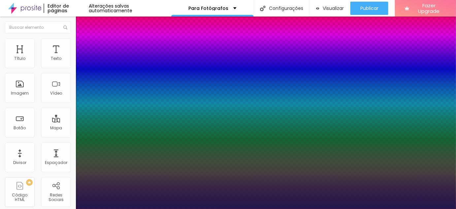
type input "1"
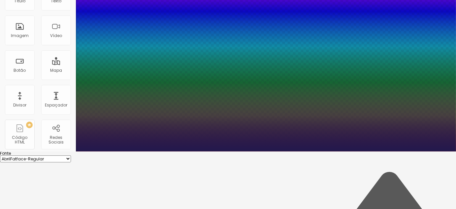
scroll to position [60, 0]
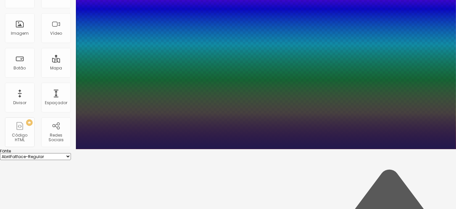
click at [71, 153] on select "AbrilFatface-Regular Actor-Regular Alegreya AlegreyaBlack [PERSON_NAME] Allan-R…" at bounding box center [35, 156] width 71 height 7
select select "LibreBaskerville"
click at [71, 153] on select "AbrilFatface-Regular Actor-Regular Alegreya AlegreyaBlack [PERSON_NAME] Allan-R…" at bounding box center [35, 156] width 71 height 7
type input "1"
click at [211, 149] on div at bounding box center [228, 149] width 456 height 0
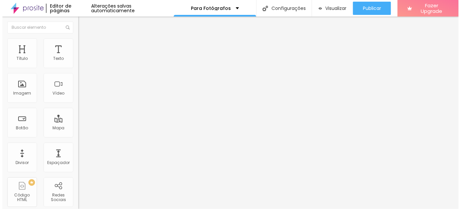
scroll to position [0, 0]
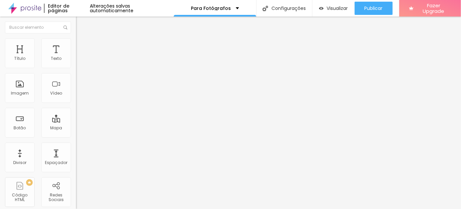
click at [79, 95] on icon "button" at bounding box center [80, 93] width 3 height 3
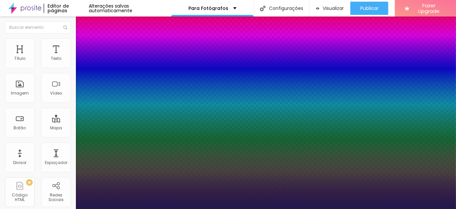
type input "1"
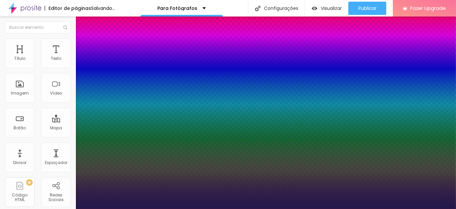
click at [256, 208] on div at bounding box center [228, 209] width 456 height 0
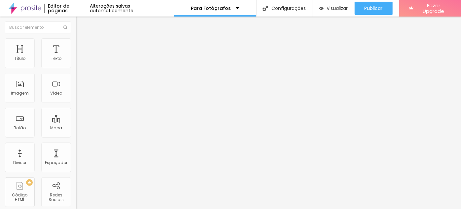
click at [79, 96] on icon "button" at bounding box center [79, 94] width 1 height 1
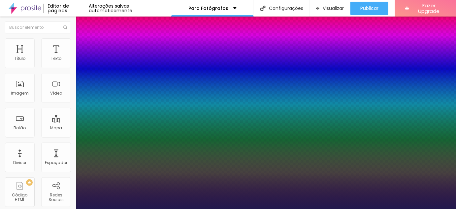
type input "1"
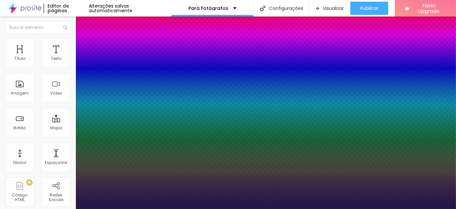
type input "8"
type input "2"
type input "1"
type input "20"
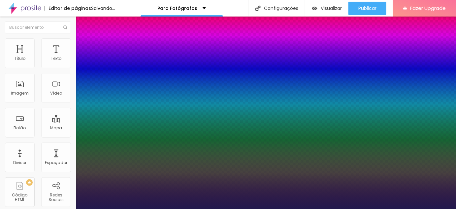
click at [219, 208] on div at bounding box center [228, 209] width 456 height 0
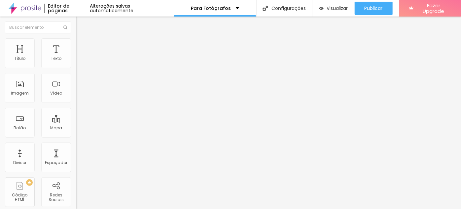
click at [76, 39] on img at bounding box center [79, 41] width 6 height 6
click at [76, 44] on ul "Estilo Avançado" at bounding box center [114, 38] width 76 height 13
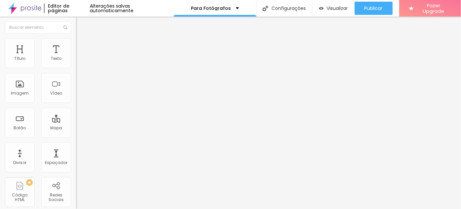
paste input "[DOMAIN_NAME][URL]"
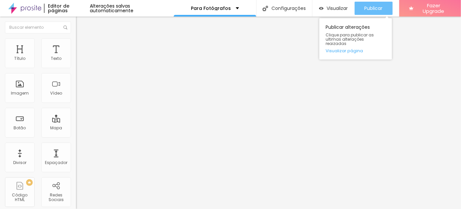
click at [375, 7] on span "Publicar" at bounding box center [374, 8] width 18 height 5
click at [375, 10] on span "Publicar" at bounding box center [374, 8] width 18 height 5
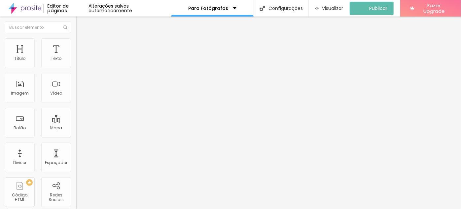
click at [37, 9] on img at bounding box center [24, 8] width 33 height 17
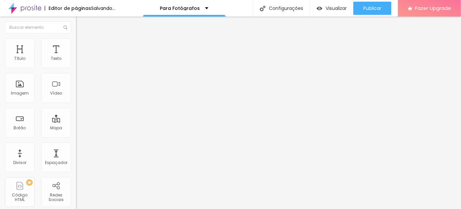
click at [76, 103] on span "Original" at bounding box center [84, 101] width 16 height 6
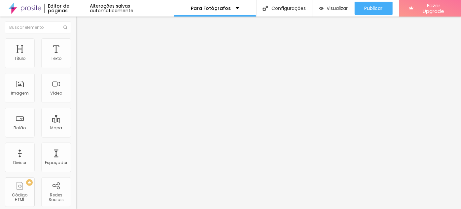
click at [76, 40] on img at bounding box center [79, 41] width 6 height 6
type input "95"
type input "70"
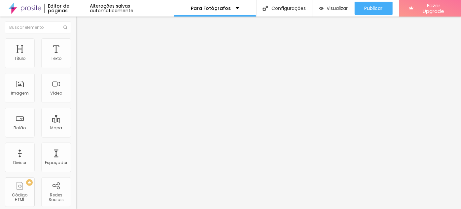
type input "65"
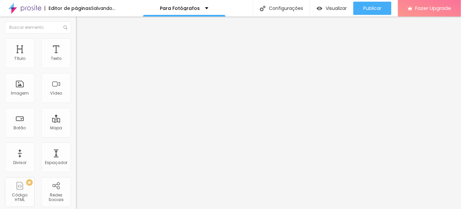
type input "60"
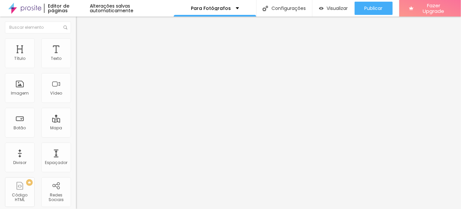
type input "55"
type input "50"
type input "45"
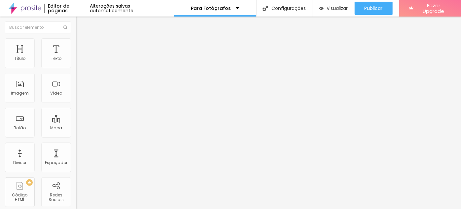
type input "45"
type input "40"
drag, startPoint x: 49, startPoint y: 71, endPoint x: 29, endPoint y: 70, distance: 19.8
type input "40"
click at [76, 68] on input "range" at bounding box center [97, 64] width 43 height 5
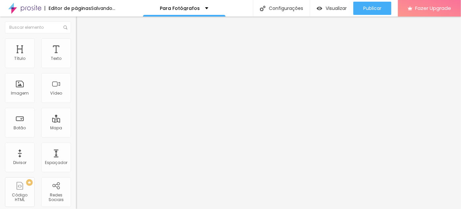
click at [82, 47] on span "Avançado" at bounding box center [93, 50] width 22 height 6
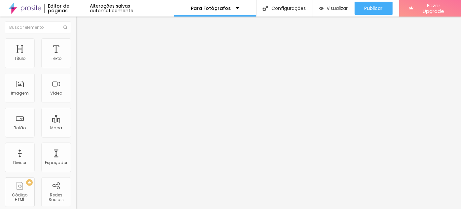
click at [76, 41] on li "Estilo" at bounding box center [114, 41] width 76 height 7
click at [76, 62] on input "100" at bounding box center [90, 58] width 28 height 7
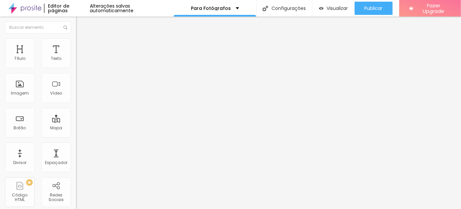
click at [76, 62] on input "100" at bounding box center [90, 58] width 28 height 7
type input "4"
type input "10"
type input "40"
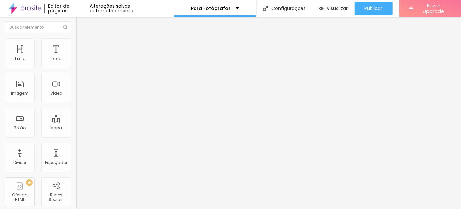
type input "40"
click at [82, 47] on span "Avançado" at bounding box center [93, 50] width 22 height 6
click at [82, 45] on span "Estilo" at bounding box center [87, 43] width 10 height 6
click at [76, 62] on input "100" at bounding box center [90, 58] width 28 height 7
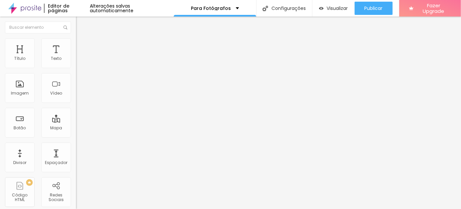
click at [76, 62] on input "100" at bounding box center [90, 58] width 28 height 7
type input "4"
type input "10"
type input "40"
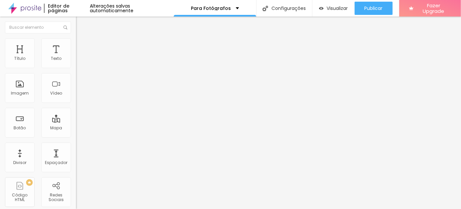
type input "40"
click at [82, 45] on span "Estilo" at bounding box center [87, 43] width 10 height 6
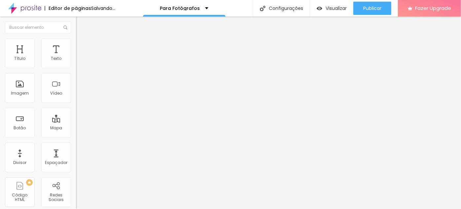
click at [76, 62] on input "100" at bounding box center [90, 58] width 28 height 7
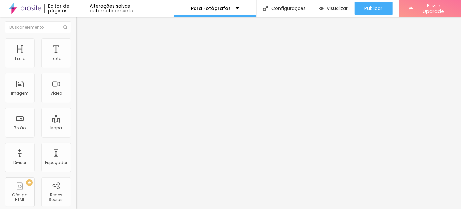
click at [76, 62] on input "100" at bounding box center [90, 58] width 28 height 7
type input "4"
type input "10"
type input "40"
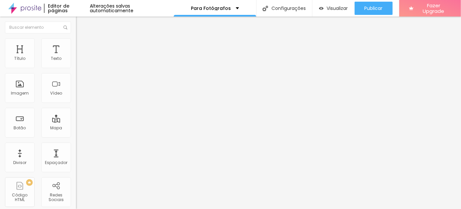
type input "40"
click at [76, 42] on img at bounding box center [79, 41] width 6 height 6
click at [76, 62] on input "100" at bounding box center [90, 58] width 28 height 7
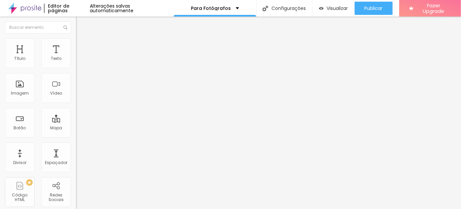
type input "8"
type input "10"
type input "80"
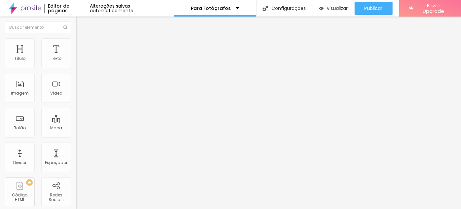
click at [76, 44] on li "Estilo" at bounding box center [114, 41] width 76 height 7
click at [76, 62] on input "100" at bounding box center [90, 58] width 28 height 7
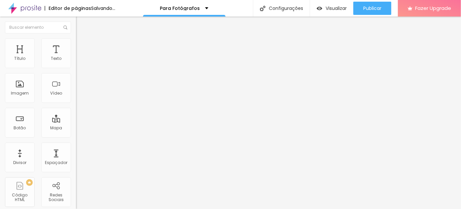
click at [76, 62] on input "100" at bounding box center [90, 58] width 28 height 7
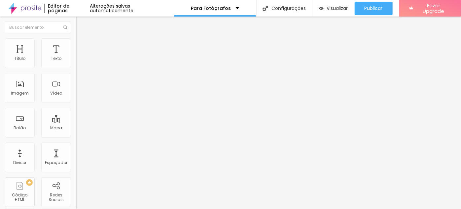
type input "8"
type input "10"
type input "80"
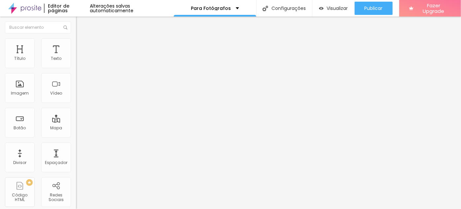
click at [82, 45] on span "Estilo" at bounding box center [87, 43] width 10 height 6
click at [76, 62] on input "100" at bounding box center [90, 58] width 28 height 7
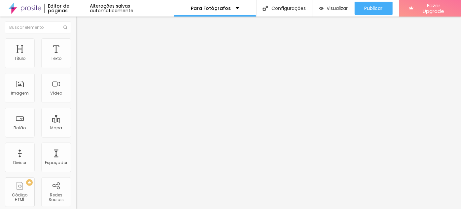
click at [76, 62] on input "100" at bounding box center [90, 58] width 28 height 7
type input "8"
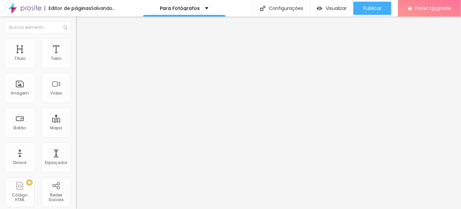
type input "10"
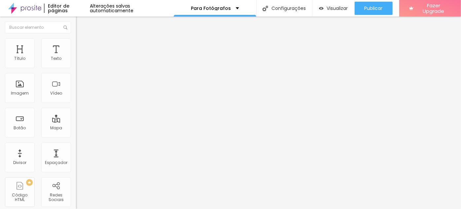
type input "80"
click at [76, 44] on li "Estilo" at bounding box center [114, 41] width 76 height 7
click at [76, 62] on input "100" at bounding box center [90, 58] width 28 height 7
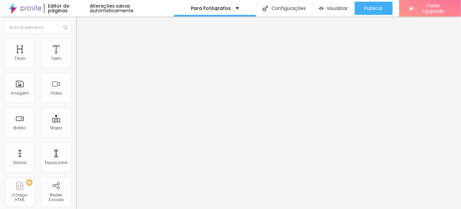
click at [76, 62] on input "100" at bounding box center [90, 58] width 28 height 7
type input "8"
type input "10"
type input "80"
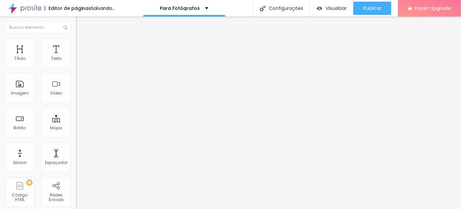
type input "80"
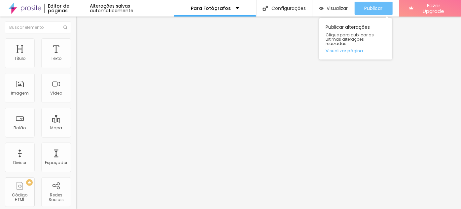
click at [372, 11] on span "Publicar" at bounding box center [374, 8] width 18 height 5
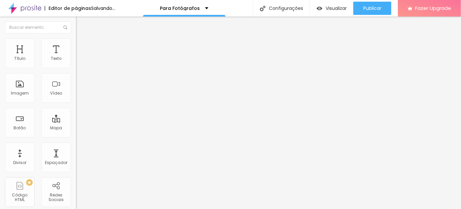
click at [76, 45] on li "Estilo" at bounding box center [114, 41] width 76 height 7
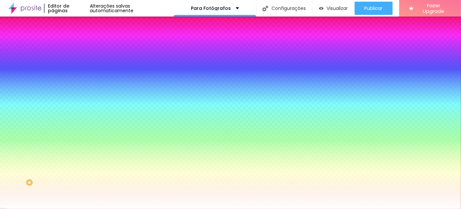
click at [82, 47] on span "Avançado" at bounding box center [93, 50] width 22 height 6
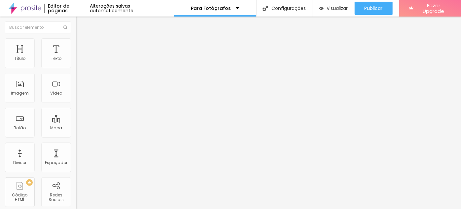
type input "45"
type input "0"
drag, startPoint x: 42, startPoint y: 65, endPoint x: 0, endPoint y: 65, distance: 41.6
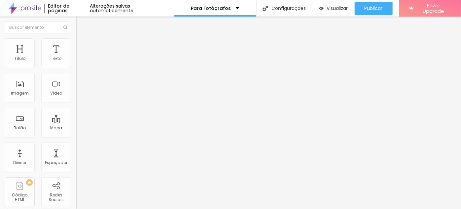
type input "0"
click at [76, 128] on input "range" at bounding box center [97, 130] width 43 height 5
click at [76, 45] on img at bounding box center [79, 48] width 6 height 6
type input "45"
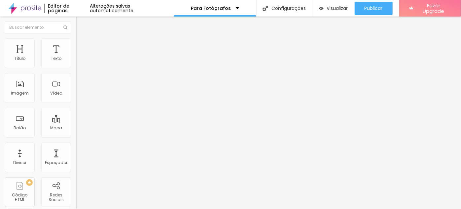
type input "15"
type input "0"
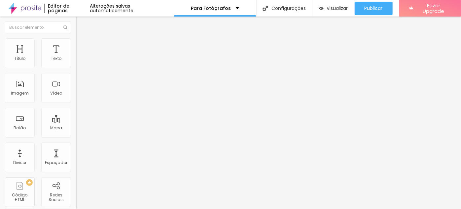
click at [76, 128] on input "range" at bounding box center [97, 130] width 43 height 5
click at [76, 57] on span "Trocar imagem" at bounding box center [94, 54] width 36 height 6
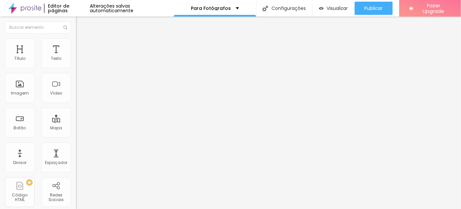
drag, startPoint x: 68, startPoint y: 41, endPoint x: 58, endPoint y: 41, distance: 9.2
click at [76, 45] on li "Avançado" at bounding box center [114, 48] width 76 height 7
click at [76, 41] on img at bounding box center [79, 41] width 6 height 6
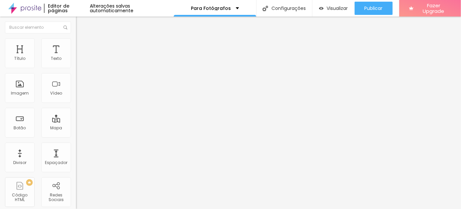
click at [76, 43] on li "Estilo" at bounding box center [114, 41] width 76 height 7
click at [76, 45] on li "Avançado" at bounding box center [114, 48] width 76 height 7
click at [76, 42] on li "Estilo" at bounding box center [114, 41] width 76 height 7
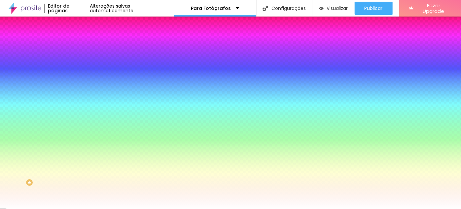
click at [76, 51] on li "Avançado" at bounding box center [114, 48] width 76 height 7
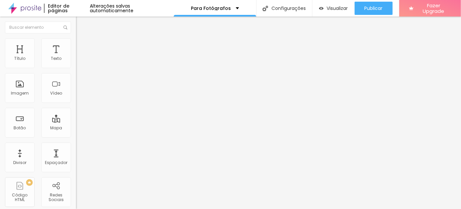
type input "45"
type input "40"
type input "30"
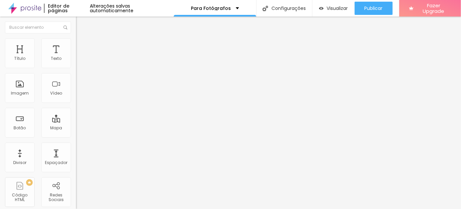
type input "30"
type input "20"
type input "5"
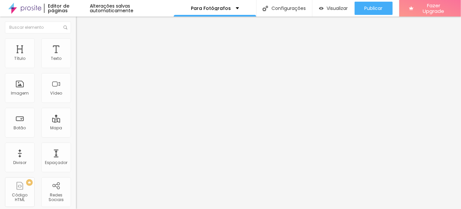
type input "0"
drag, startPoint x: 40, startPoint y: 65, endPoint x: 0, endPoint y: 61, distance: 39.8
type input "0"
click at [76, 128] on input "range" at bounding box center [97, 130] width 43 height 5
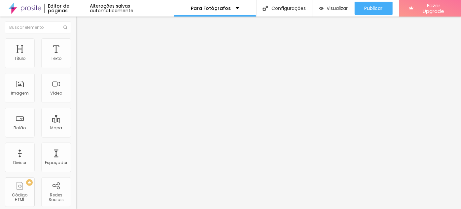
click at [76, 45] on img at bounding box center [79, 48] width 6 height 6
type input "45"
type input "40"
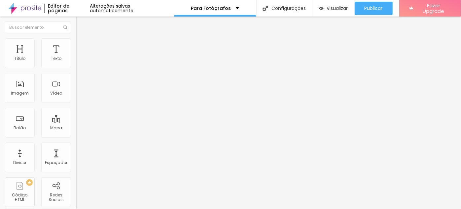
type input "20"
type input "0"
drag, startPoint x: 26, startPoint y: 65, endPoint x: 0, endPoint y: 62, distance: 26.2
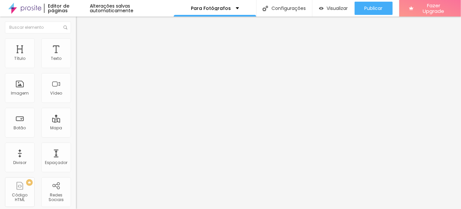
type input "0"
click at [76, 128] on input "range" at bounding box center [97, 130] width 43 height 5
click at [76, 43] on ul "Conteúdo Estilo Avançado" at bounding box center [114, 42] width 76 height 20
click at [76, 42] on img at bounding box center [79, 41] width 6 height 6
type input "75"
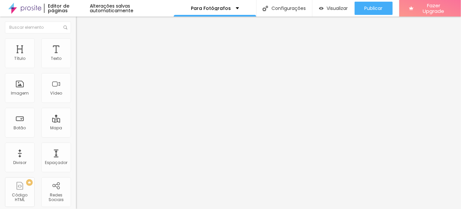
type input "75"
type input "70"
type input "65"
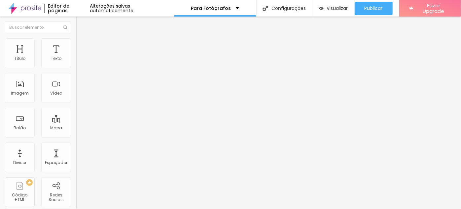
type input "60"
drag, startPoint x: 55, startPoint y: 71, endPoint x: 42, endPoint y: 71, distance: 13.2
type input "60"
click at [76, 68] on input "range" at bounding box center [97, 64] width 43 height 5
drag, startPoint x: 57, startPoint y: 38, endPoint x: 62, endPoint y: 55, distance: 17.6
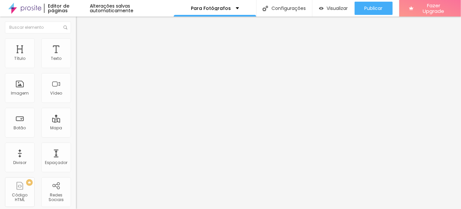
click at [76, 45] on li "Avançado" at bounding box center [114, 48] width 76 height 7
click at [82, 47] on span "Avançado" at bounding box center [93, 50] width 22 height 6
click at [76, 46] on ul "Conteúdo Estilo Avançado" at bounding box center [114, 42] width 76 height 20
click at [76, 43] on li "Estilo" at bounding box center [114, 41] width 76 height 7
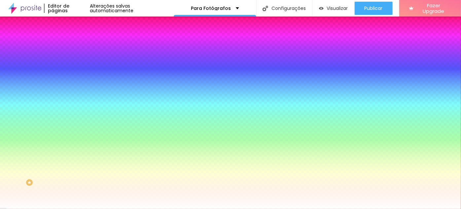
click at [76, 45] on li "Avançado" at bounding box center [114, 48] width 76 height 7
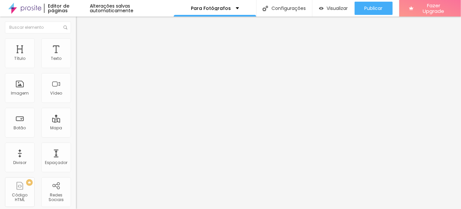
click at [76, 43] on li "Estilo" at bounding box center [114, 41] width 76 height 7
click at [76, 62] on input "80" at bounding box center [90, 58] width 28 height 7
type input "6"
type input "10"
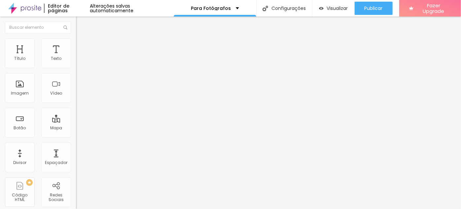
type input "60"
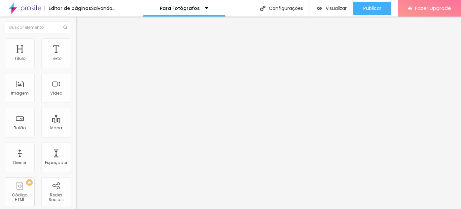
type input "60"
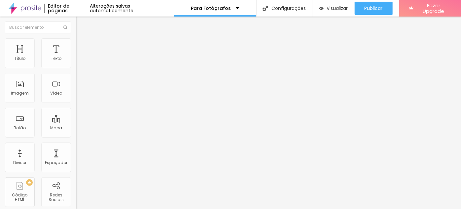
click at [76, 42] on img at bounding box center [79, 41] width 6 height 6
click at [76, 62] on input "80" at bounding box center [90, 58] width 28 height 7
type input "6"
type input "10"
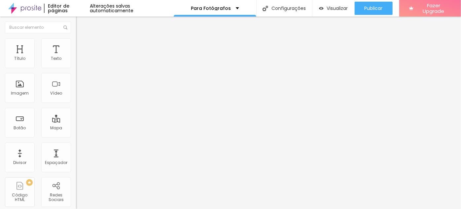
type input "60"
drag, startPoint x: 38, startPoint y: 42, endPoint x: 53, endPoint y: 55, distance: 20.3
click at [76, 42] on img at bounding box center [79, 41] width 6 height 6
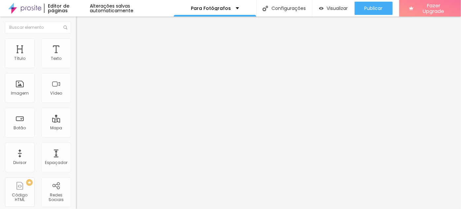
click at [76, 62] on input "80" at bounding box center [90, 58] width 28 height 7
type input "6"
type input "10"
type input "60"
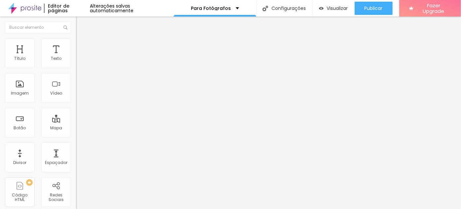
type input "60"
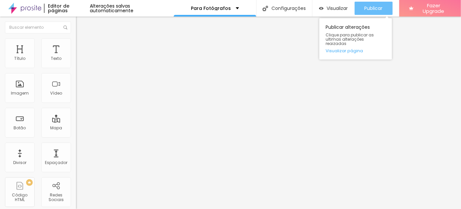
click at [376, 6] on span "Publicar" at bounding box center [374, 8] width 18 height 5
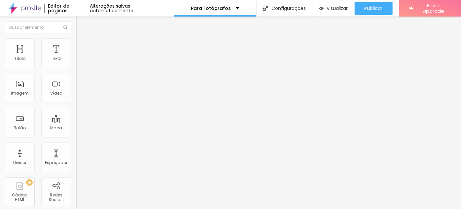
click at [79, 95] on icon "button" at bounding box center [80, 93] width 3 height 3
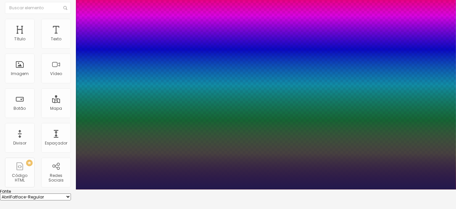
scroll to position [30, 0]
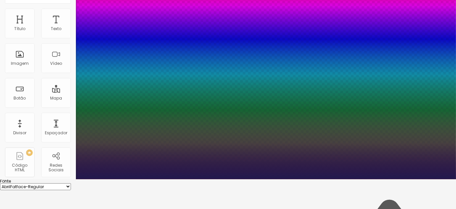
type input "1"
type input "1.4"
type input "1"
type input "1.5"
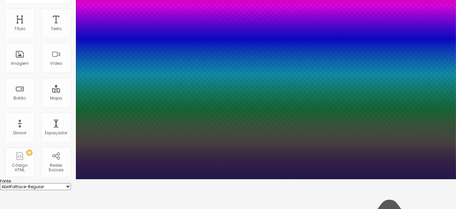
type input "1.5"
type input "1"
type input "1.6"
type input "1"
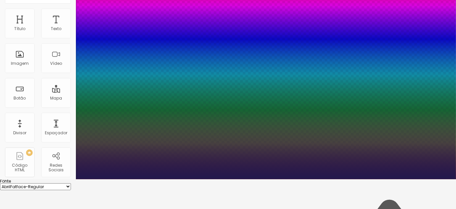
type input "1.7"
type input "1"
type input "1.8"
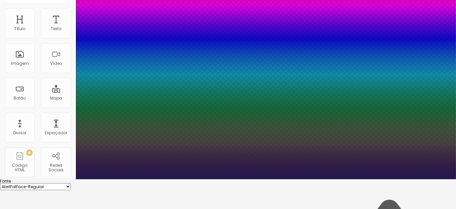
type input "1"
type input "1.9"
type input "1"
type input "2"
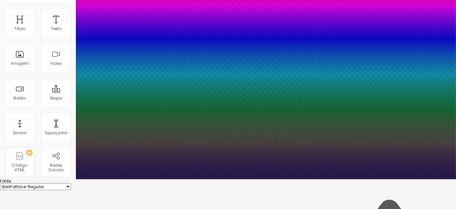
type input "2"
type input "1"
drag, startPoint x: 109, startPoint y: 202, endPoint x: 207, endPoint y: 136, distance: 118.3
type input "2"
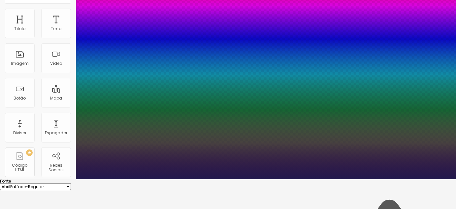
type input "1"
click at [330, 179] on div at bounding box center [228, 179] width 456 height 0
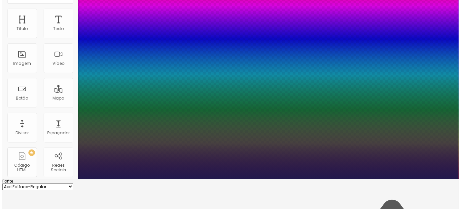
scroll to position [0, 0]
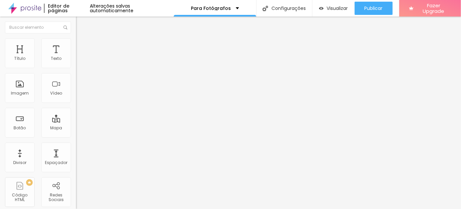
click at [76, 44] on li "Estilo" at bounding box center [114, 41] width 76 height 7
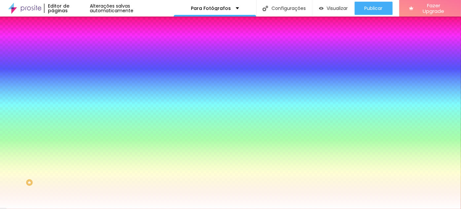
click at [76, 45] on img at bounding box center [79, 48] width 6 height 6
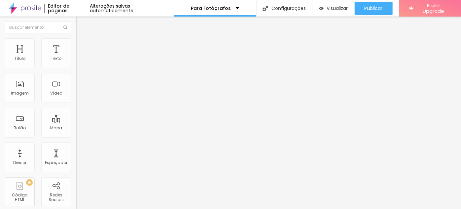
type input "15"
type input "5"
type input "0"
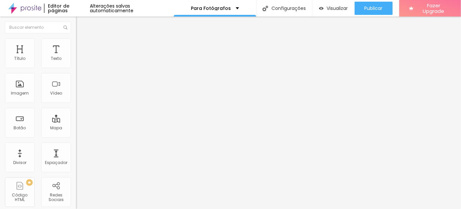
type input "0"
drag, startPoint x: 24, startPoint y: 65, endPoint x: 3, endPoint y: 64, distance: 21.1
type input "0"
click at [76, 128] on input "range" at bounding box center [97, 130] width 43 height 5
click at [76, 42] on img at bounding box center [79, 41] width 6 height 6
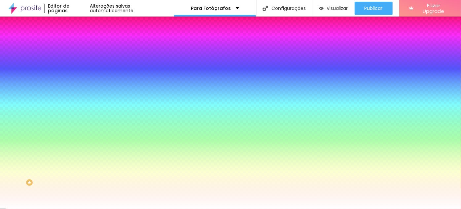
click at [76, 45] on img at bounding box center [79, 48] width 6 height 6
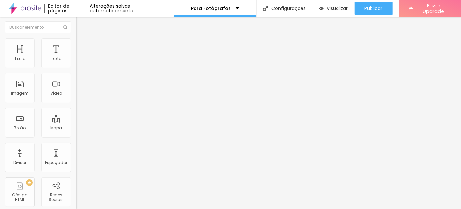
type input "15"
type input "5"
type input "0"
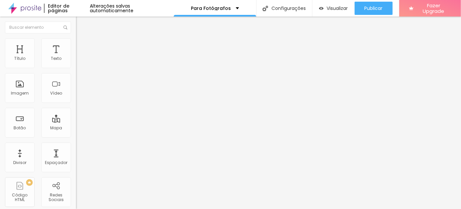
type input "0"
drag, startPoint x: 24, startPoint y: 65, endPoint x: 0, endPoint y: 65, distance: 24.4
type input "0"
click at [76, 128] on input "range" at bounding box center [97, 130] width 43 height 5
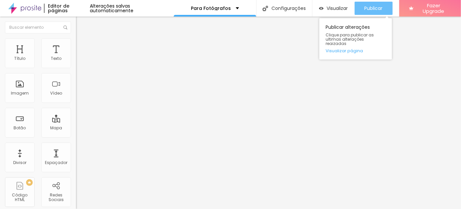
click at [367, 12] on div "Publicar" at bounding box center [374, 8] width 18 height 13
click at [384, 11] on button "Publicar" at bounding box center [374, 8] width 38 height 13
click at [371, 11] on span "Publicar" at bounding box center [374, 8] width 18 height 5
click at [372, 12] on div "Publicar" at bounding box center [374, 8] width 18 height 13
click at [370, 10] on span "Publicar" at bounding box center [374, 8] width 18 height 5
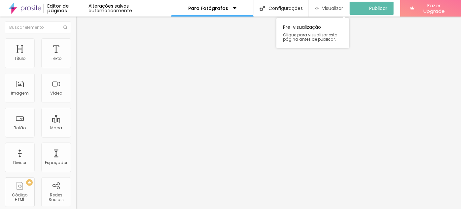
click at [323, 6] on div "Visualizar" at bounding box center [329, 9] width 28 height 6
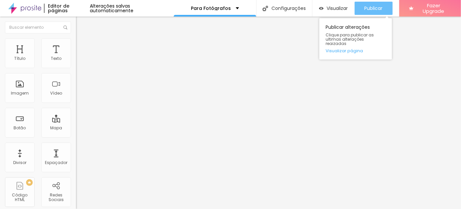
click at [371, 8] on span "Publicar" at bounding box center [374, 8] width 18 height 5
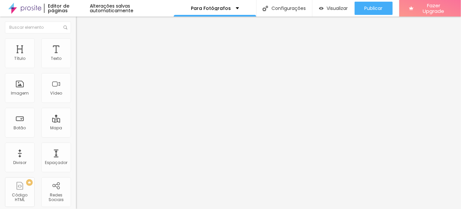
click at [82, 47] on span "Avançado" at bounding box center [93, 50] width 22 height 6
type input "15"
type input "0"
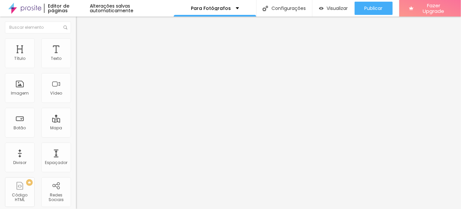
drag, startPoint x: 24, startPoint y: 63, endPoint x: 0, endPoint y: 63, distance: 24.1
type input "0"
click at [76, 128] on input "range" at bounding box center [97, 130] width 43 height 5
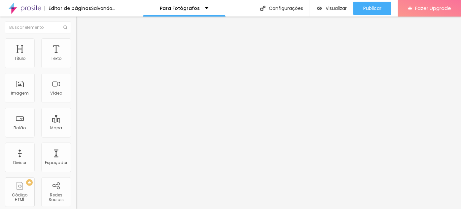
click at [82, 47] on span "Avançado" at bounding box center [93, 50] width 22 height 6
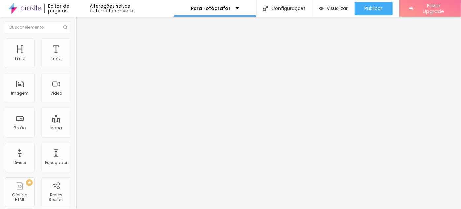
drag, startPoint x: 23, startPoint y: 67, endPoint x: 30, endPoint y: 66, distance: 6.6
click at [76, 65] on div "20 px Espaçamento Interno" at bounding box center [114, 98] width 76 height 93
type input "25"
type input "15"
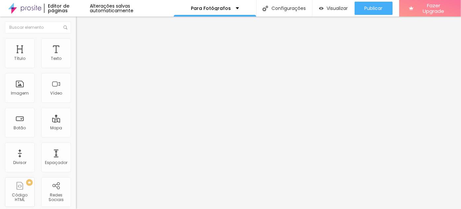
type input "15"
type input "5"
type input "0"
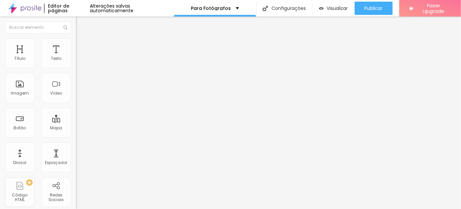
drag, startPoint x: 28, startPoint y: 64, endPoint x: 0, endPoint y: 64, distance: 27.7
type input "0"
click at [76, 128] on input "range" at bounding box center [97, 130] width 43 height 5
click at [76, 45] on li "Avançado" at bounding box center [114, 48] width 76 height 7
type input "15"
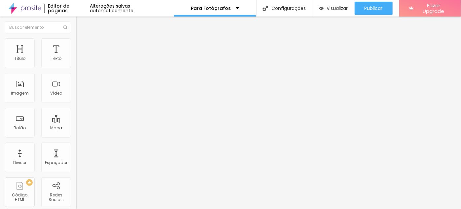
type input "15"
type input "10"
type input "0"
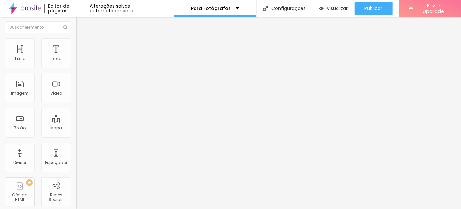
drag, startPoint x: 24, startPoint y: 66, endPoint x: 0, endPoint y: 65, distance: 23.8
type input "0"
click at [76, 128] on input "range" at bounding box center [97, 130] width 43 height 5
click at [82, 47] on span "Avançado" at bounding box center [93, 50] width 22 height 6
type input "15"
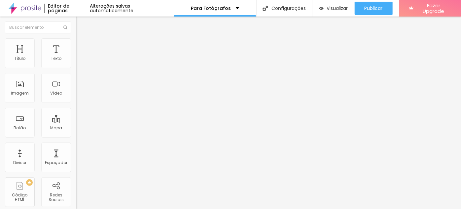
type input "15"
type input "10"
type input "0"
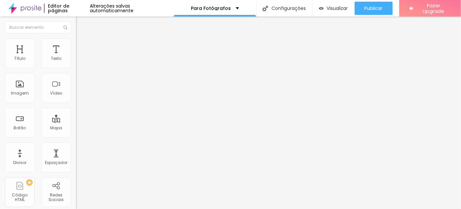
drag, startPoint x: 24, startPoint y: 64, endPoint x: 0, endPoint y: 64, distance: 24.4
type input "0"
click at [76, 128] on input "range" at bounding box center [97, 130] width 43 height 5
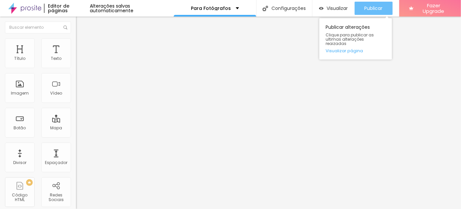
click at [373, 9] on span "Publicar" at bounding box center [374, 8] width 18 height 5
